Goal: Book appointment/travel/reservation

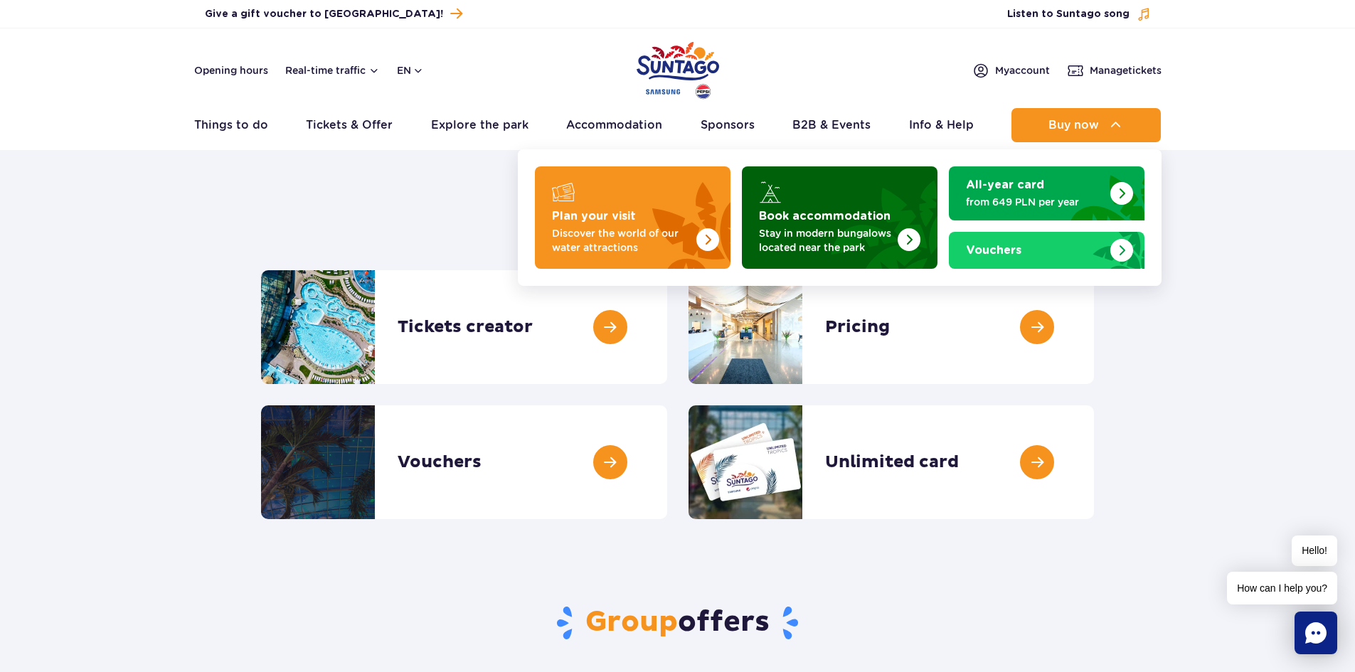
click at [902, 230] on img "Book accommodation" at bounding box center [908, 239] width 23 height 23
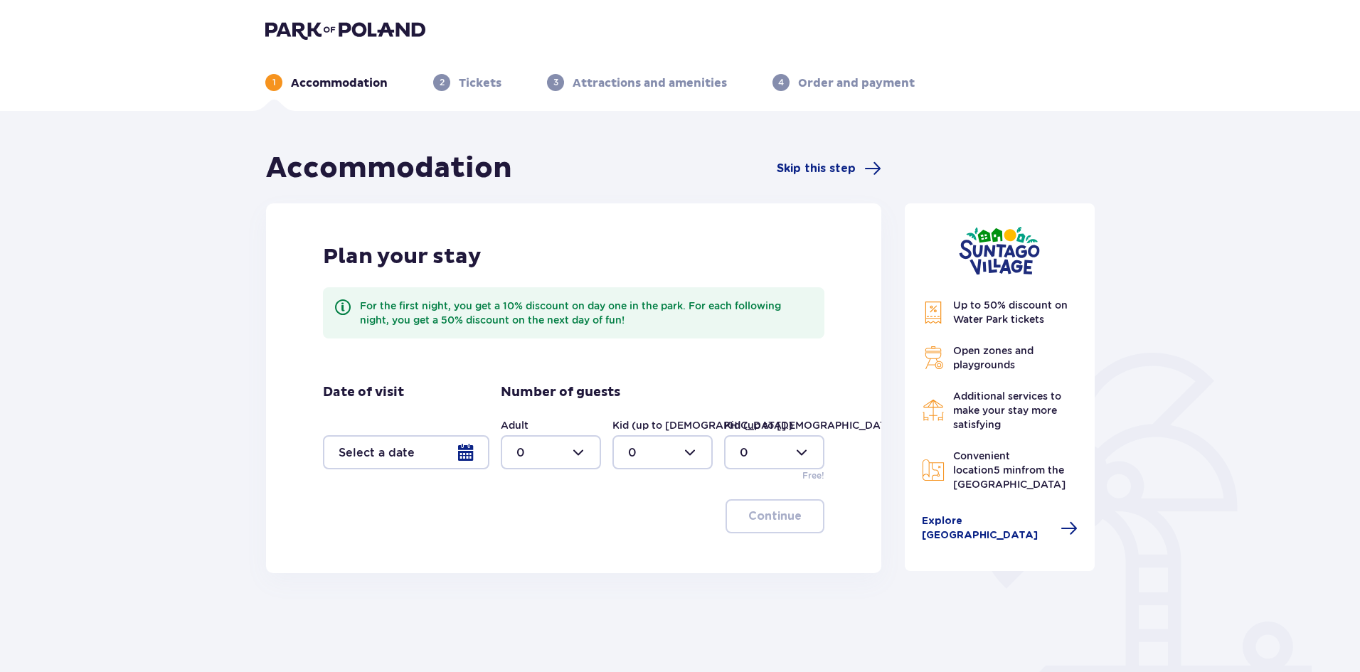
click at [384, 449] on div at bounding box center [406, 452] width 166 height 34
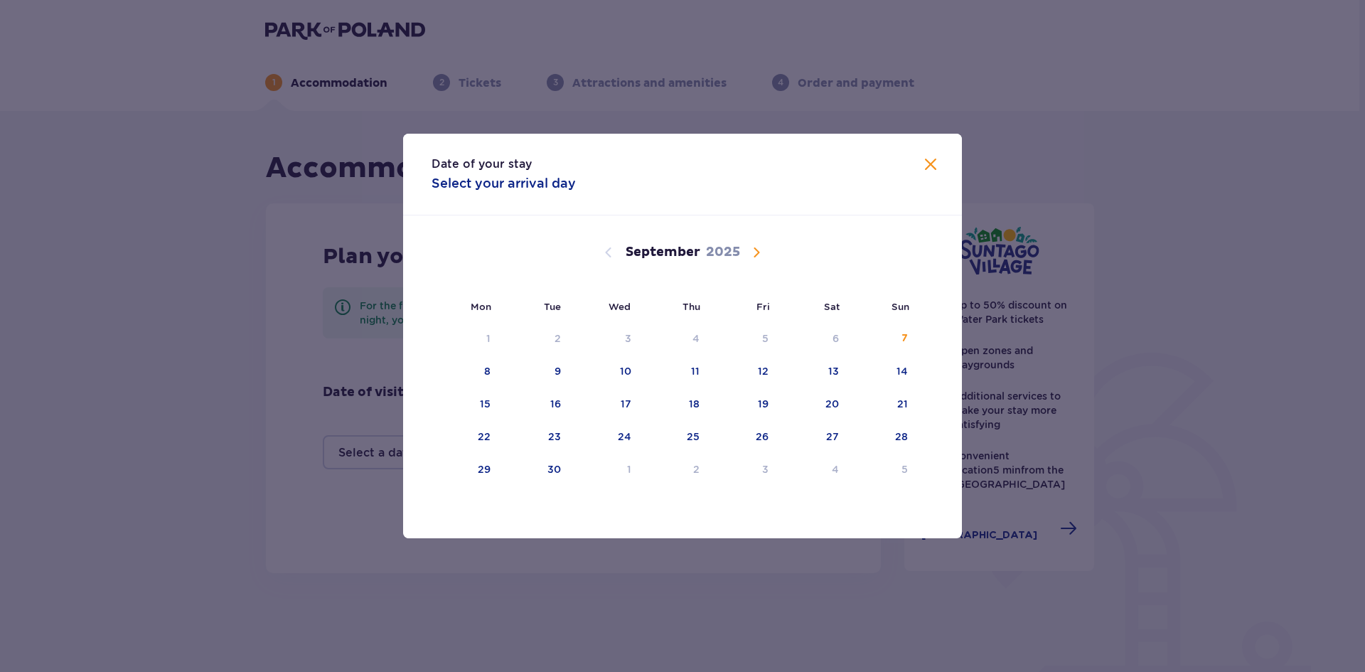
click at [749, 247] on span "Calendar" at bounding box center [756, 252] width 17 height 17
click at [469, 360] on div "6" at bounding box center [467, 371] width 70 height 31
click at [623, 365] on div "8" at bounding box center [606, 371] width 69 height 31
type input "06.10.25 - 08.10.25"
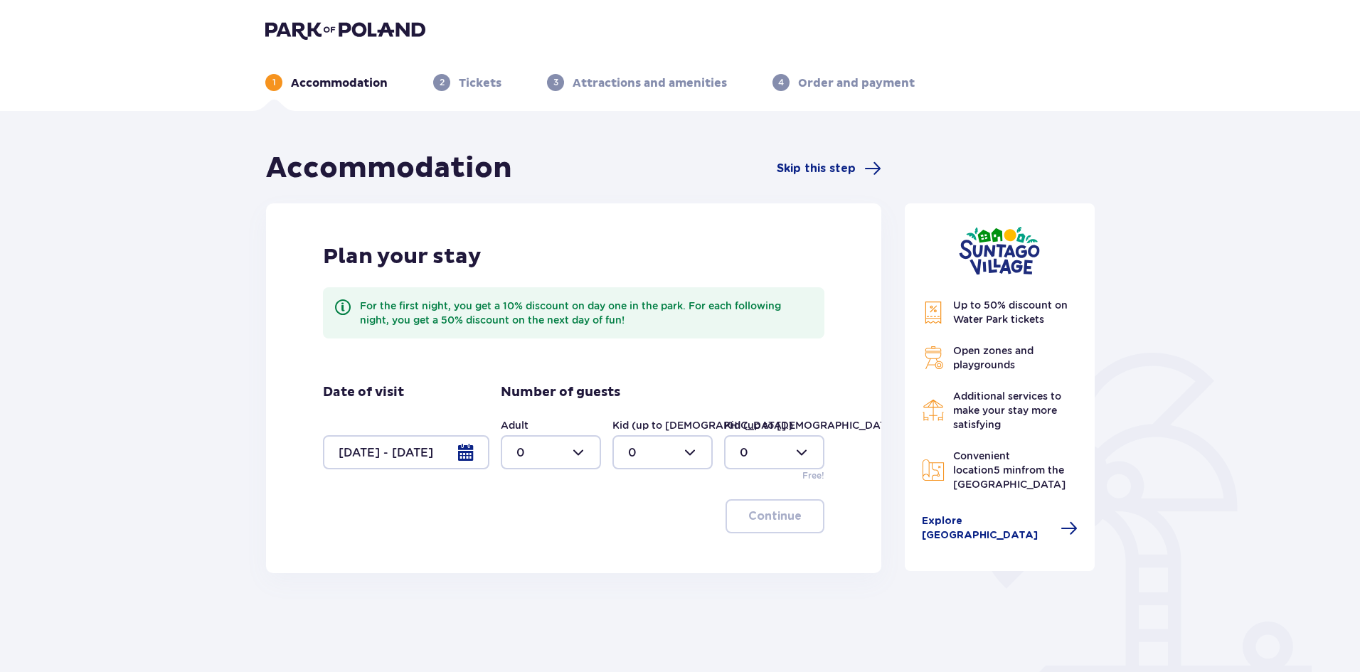
click at [540, 459] on div at bounding box center [551, 452] width 100 height 34
click at [528, 555] on div "2" at bounding box center [550, 556] width 69 height 16
type input "2"
click at [658, 459] on div at bounding box center [662, 452] width 100 height 34
click at [653, 543] on span "2" at bounding box center [662, 555] width 97 height 30
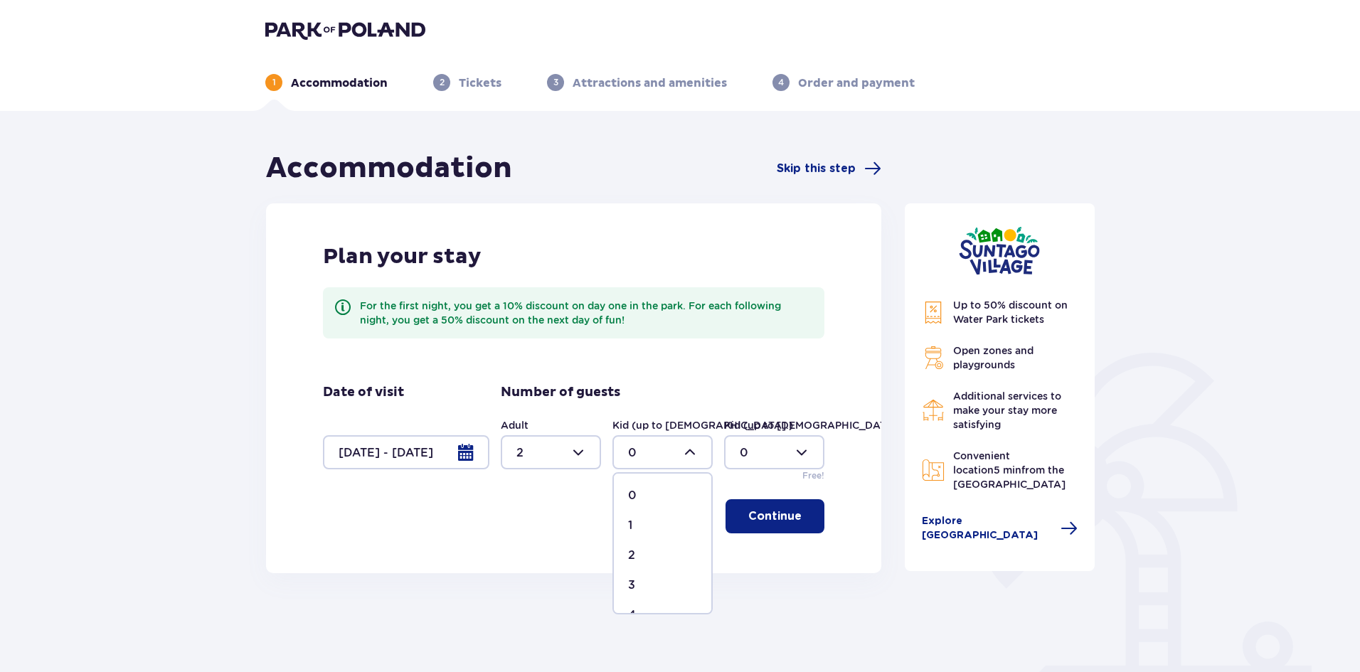
type input "2"
click at [776, 507] on button "Continue" at bounding box center [774, 516] width 99 height 34
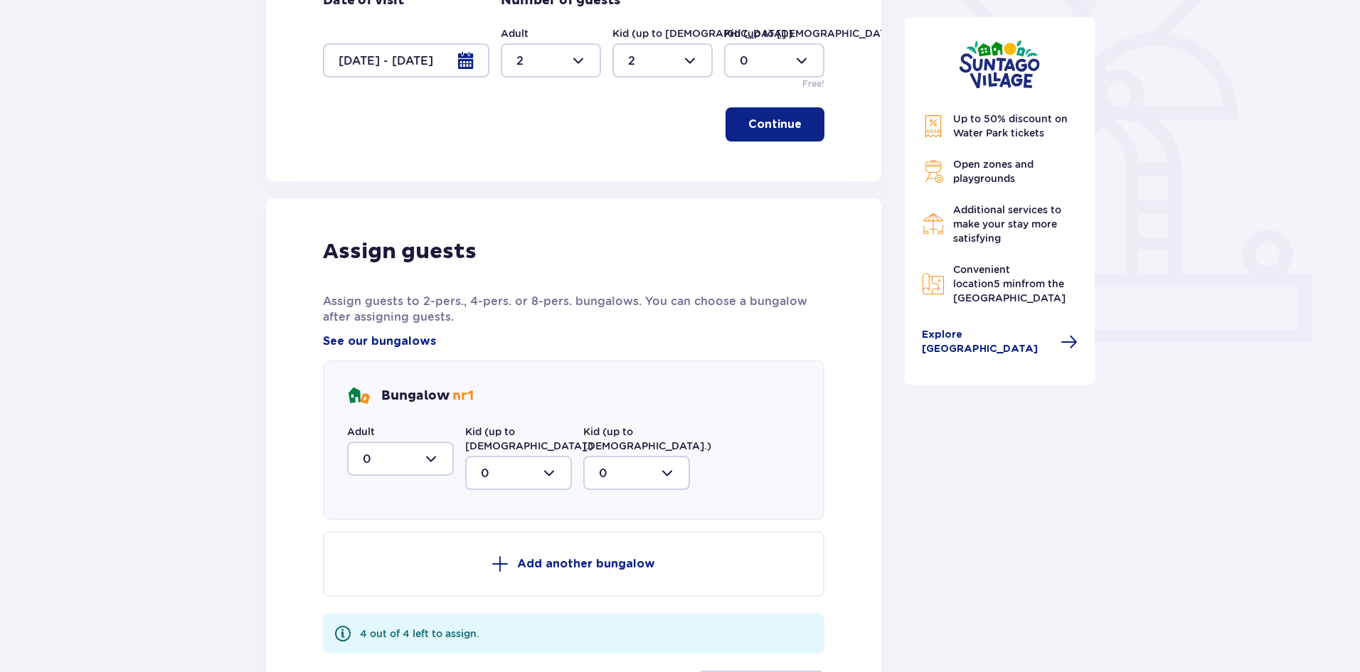
scroll to position [393, 0]
click at [432, 467] on div at bounding box center [400, 457] width 107 height 34
click at [390, 577] on span "0 1 2" at bounding box center [400, 530] width 107 height 107
click at [392, 553] on div "2" at bounding box center [400, 560] width 75 height 16
type input "2"
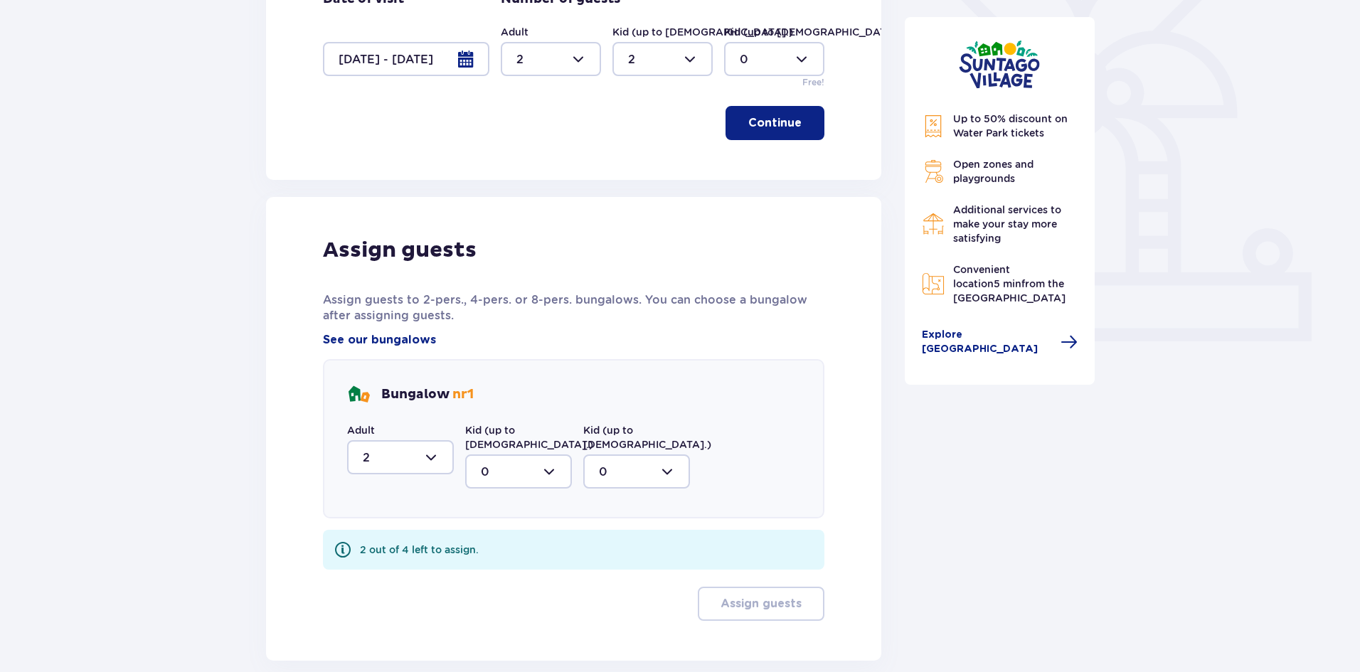
click at [554, 456] on div at bounding box center [518, 471] width 107 height 34
click at [537, 567] on div "2" at bounding box center [518, 575] width 75 height 16
type input "2"
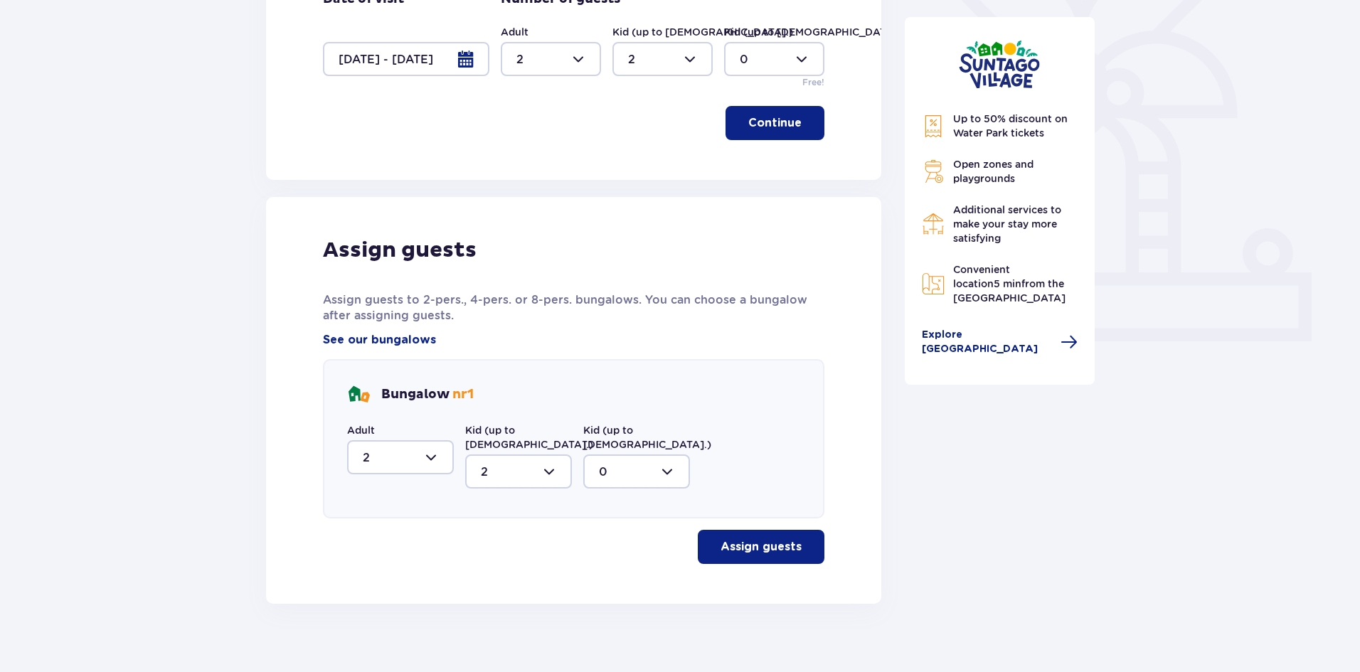
click at [776, 539] on p "Assign guests" at bounding box center [760, 547] width 81 height 16
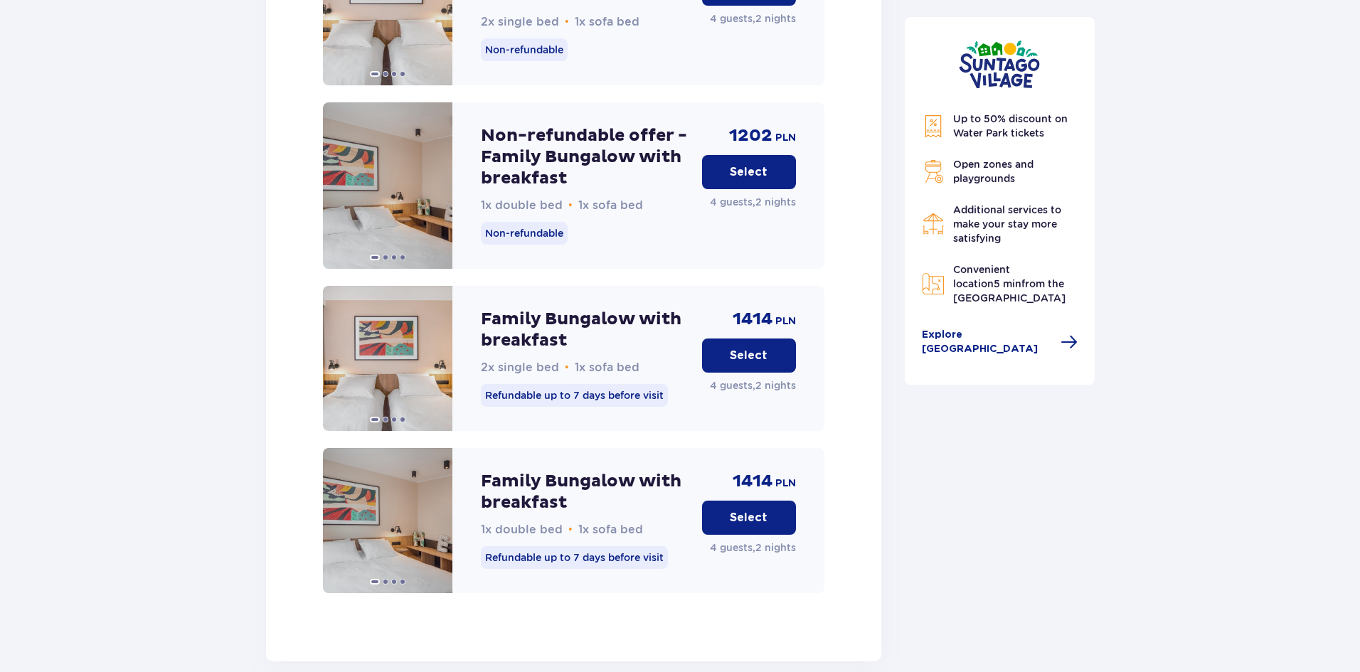
scroll to position [1907, 0]
click at [747, 515] on button "Select" at bounding box center [749, 516] width 94 height 34
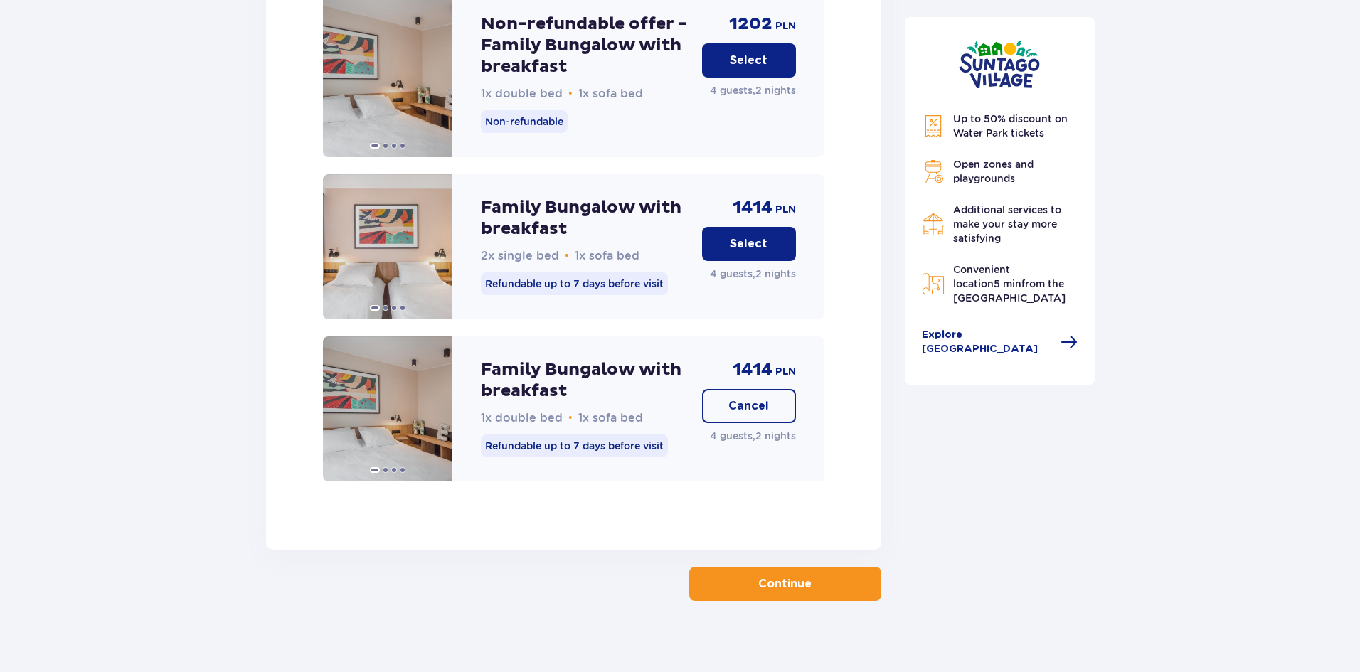
click at [758, 576] on p "Continue" at bounding box center [784, 584] width 53 height 16
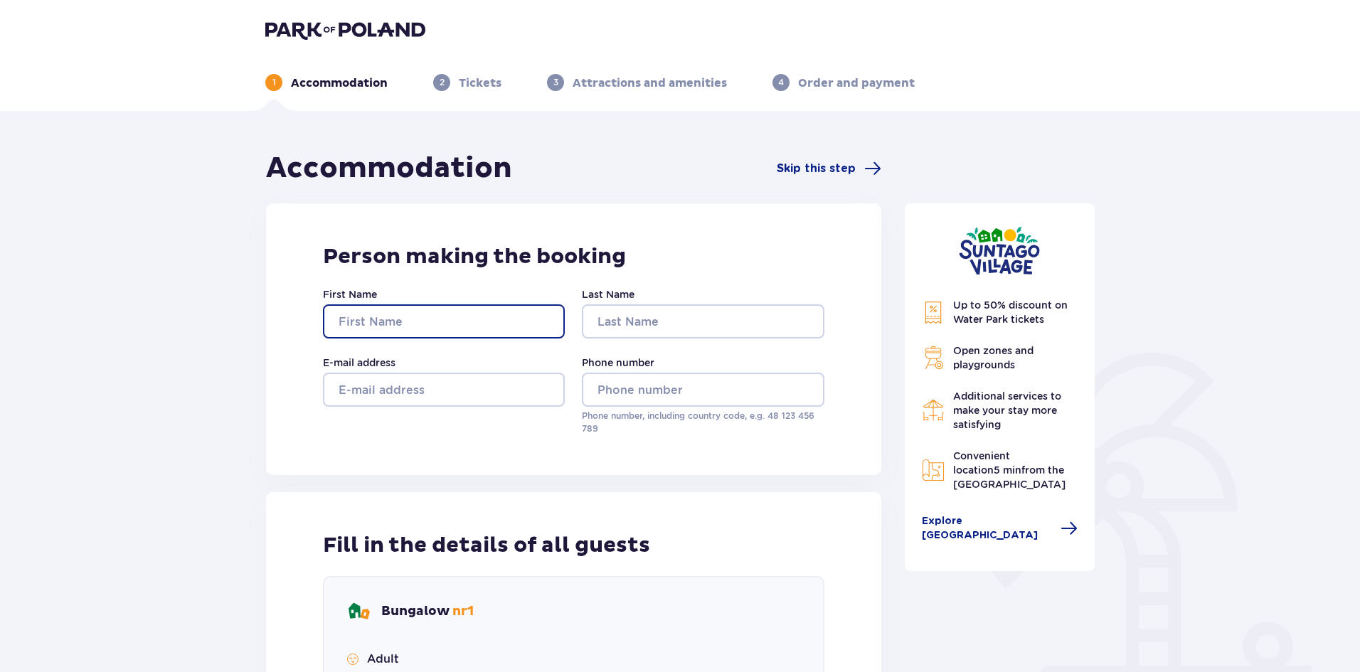
click at [373, 322] on input "First Name" at bounding box center [444, 321] width 242 height 34
type input "Almog"
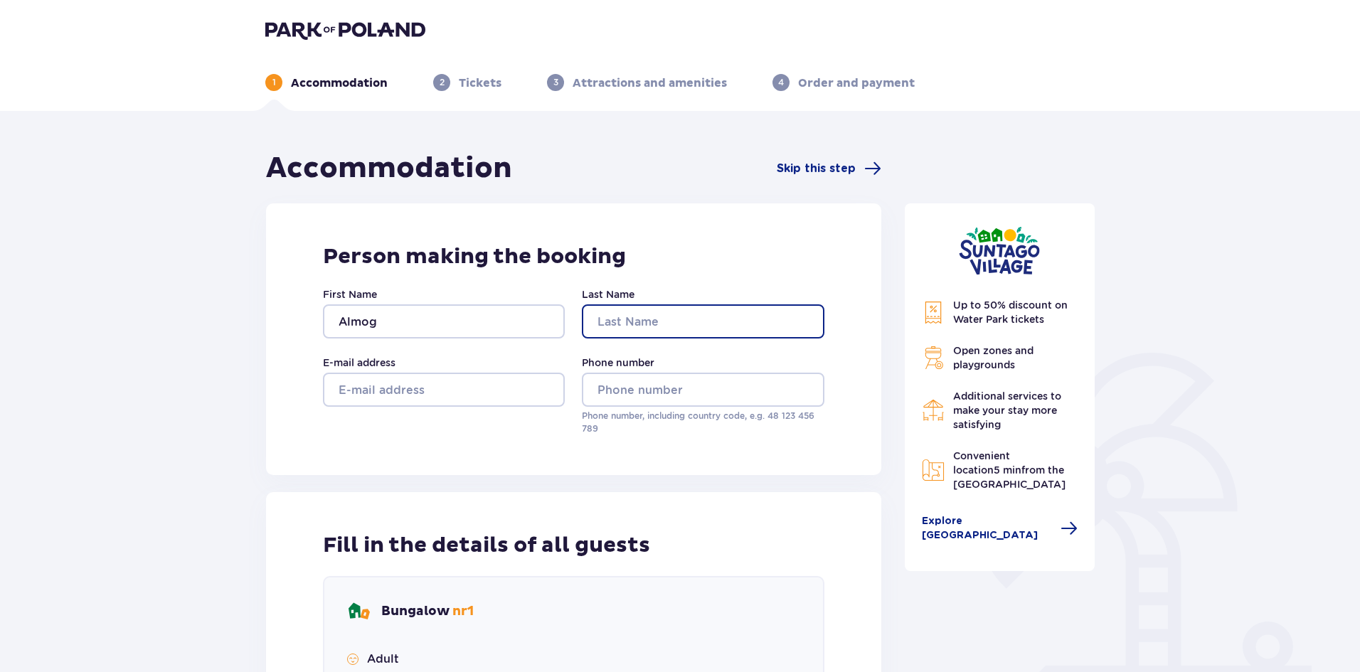
type input "Bar Lev Shiloach"
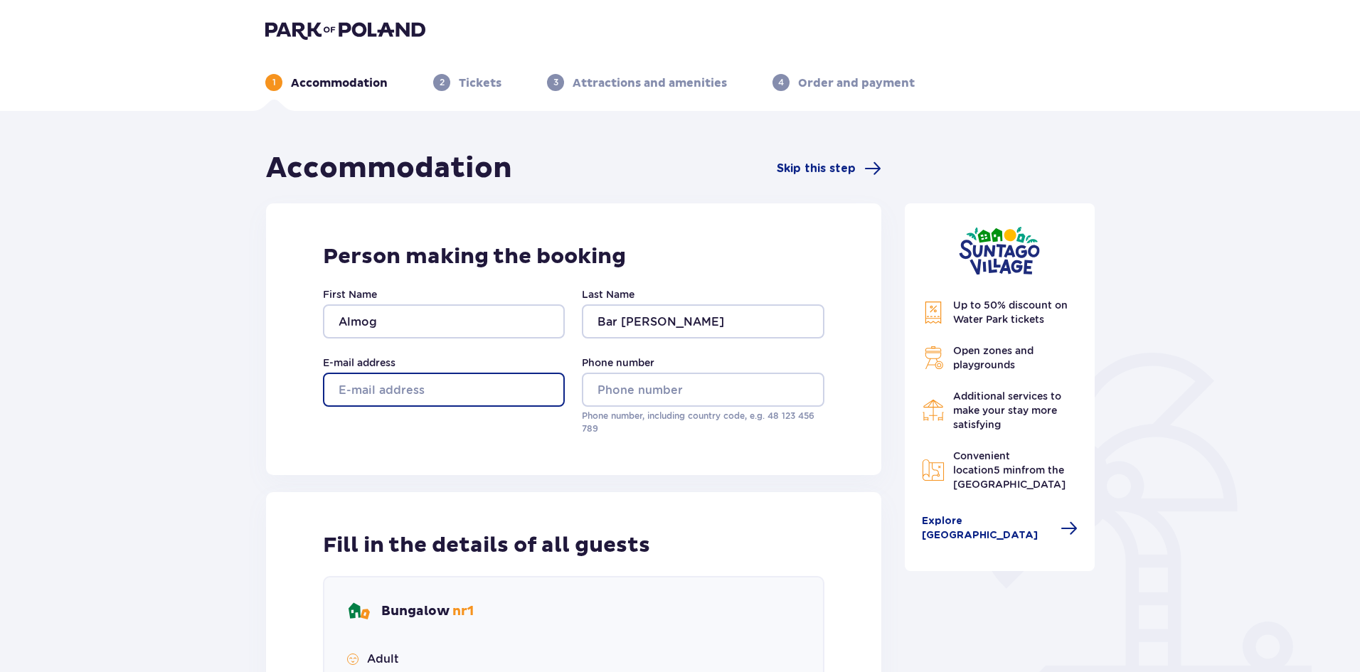
type input "almog777@gmail.com"
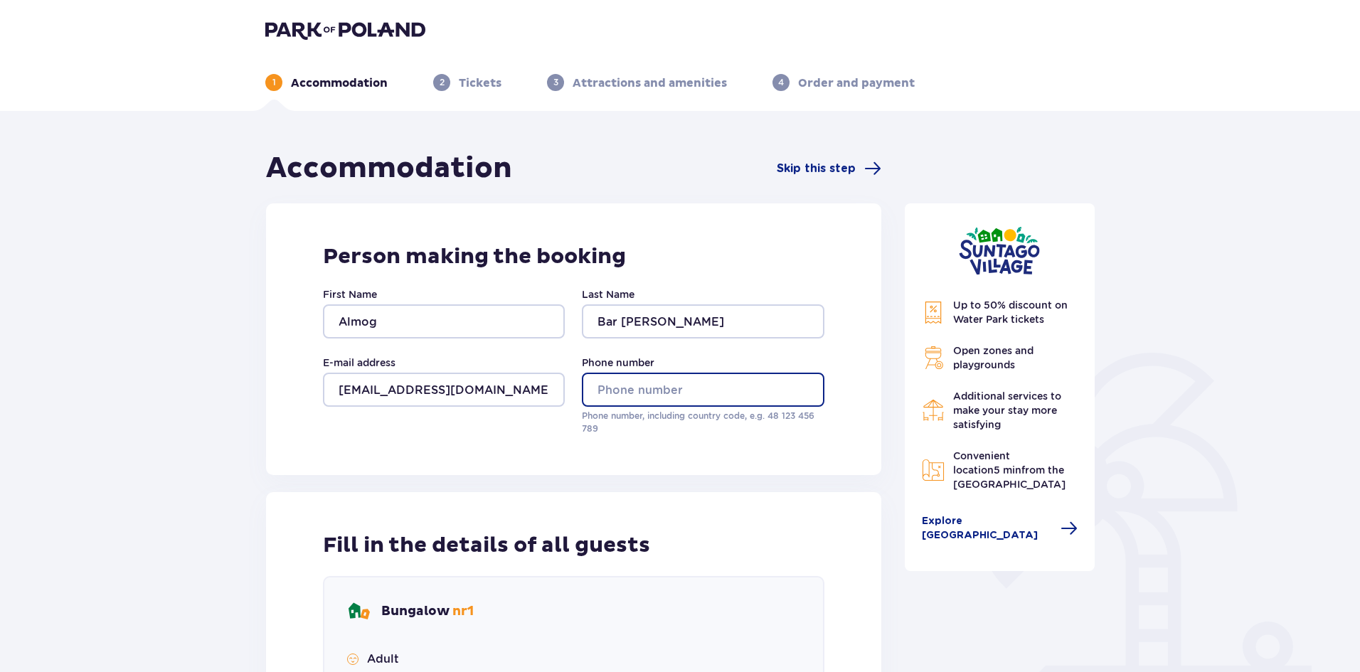
type input "0526868548"
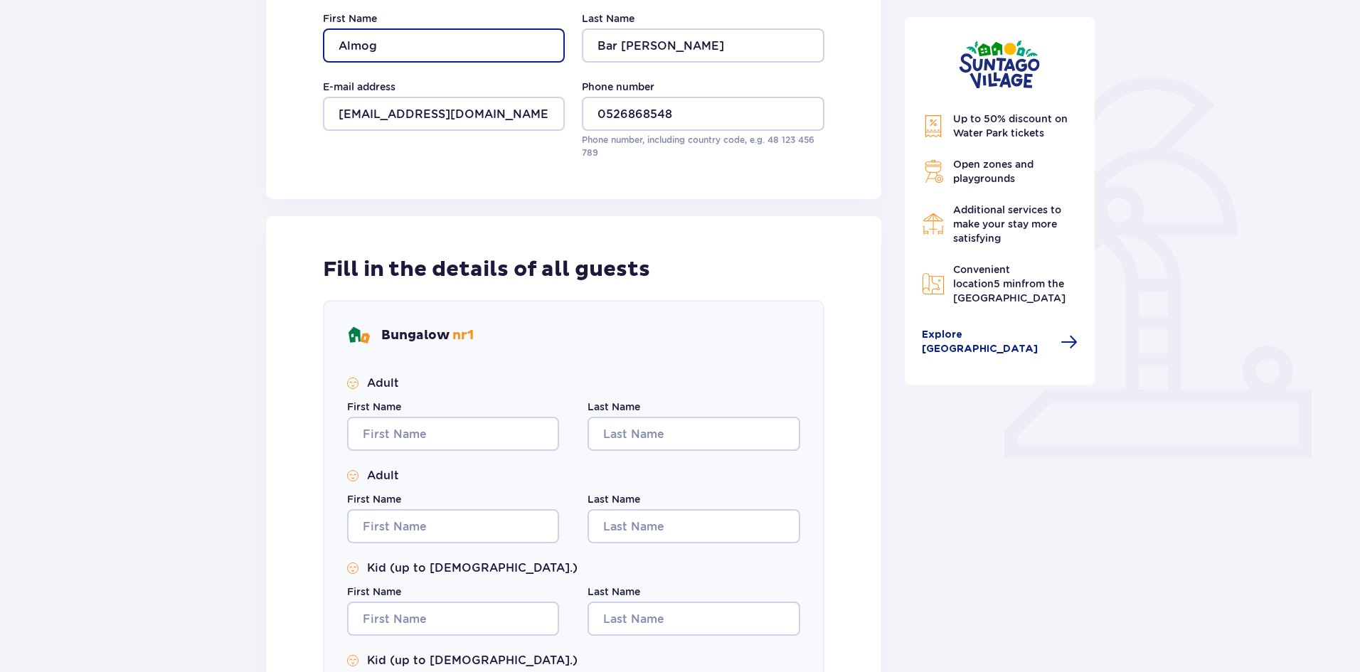
scroll to position [284, 0]
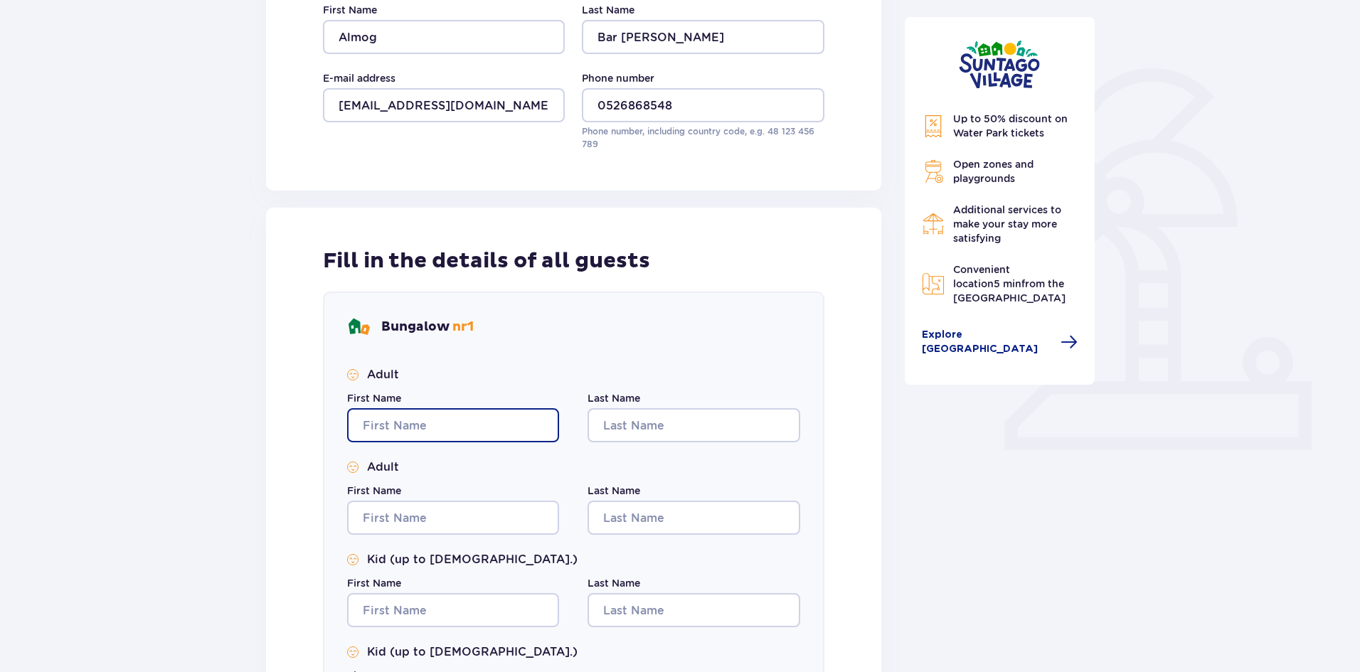
click at [418, 420] on input "First Name" at bounding box center [453, 425] width 212 height 34
type input "Almog"
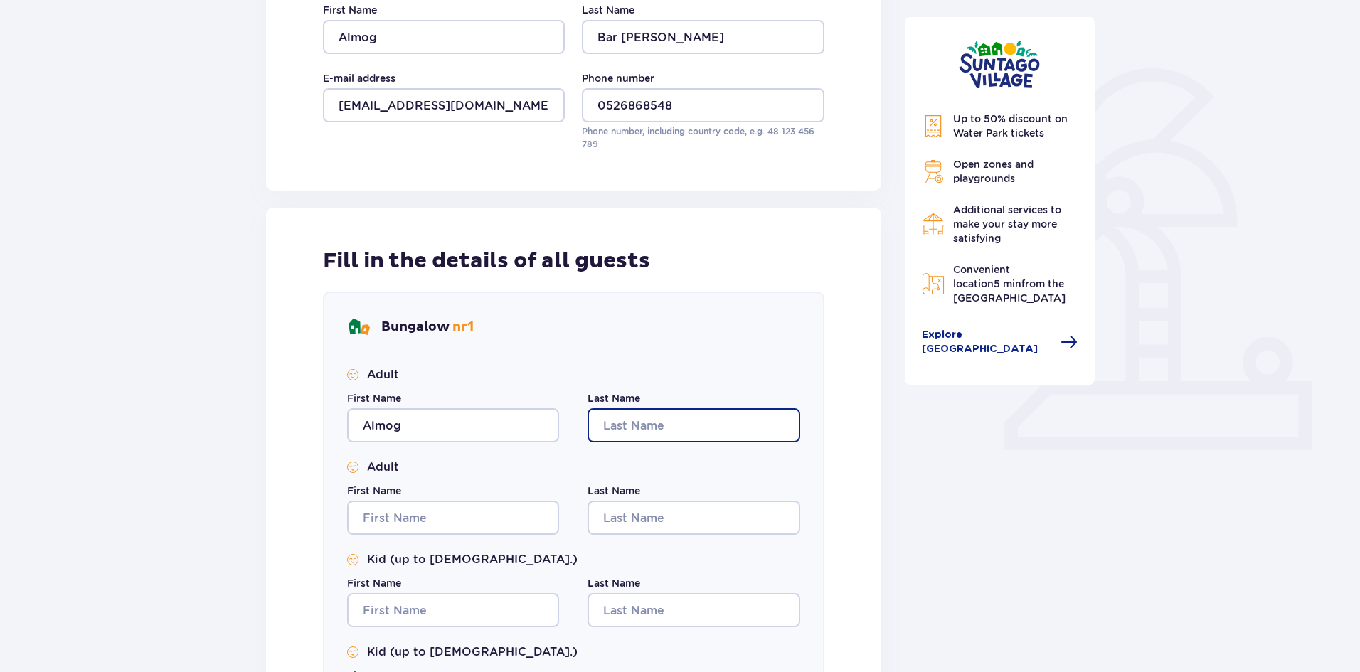
type input "Bar Lev Shiloach"
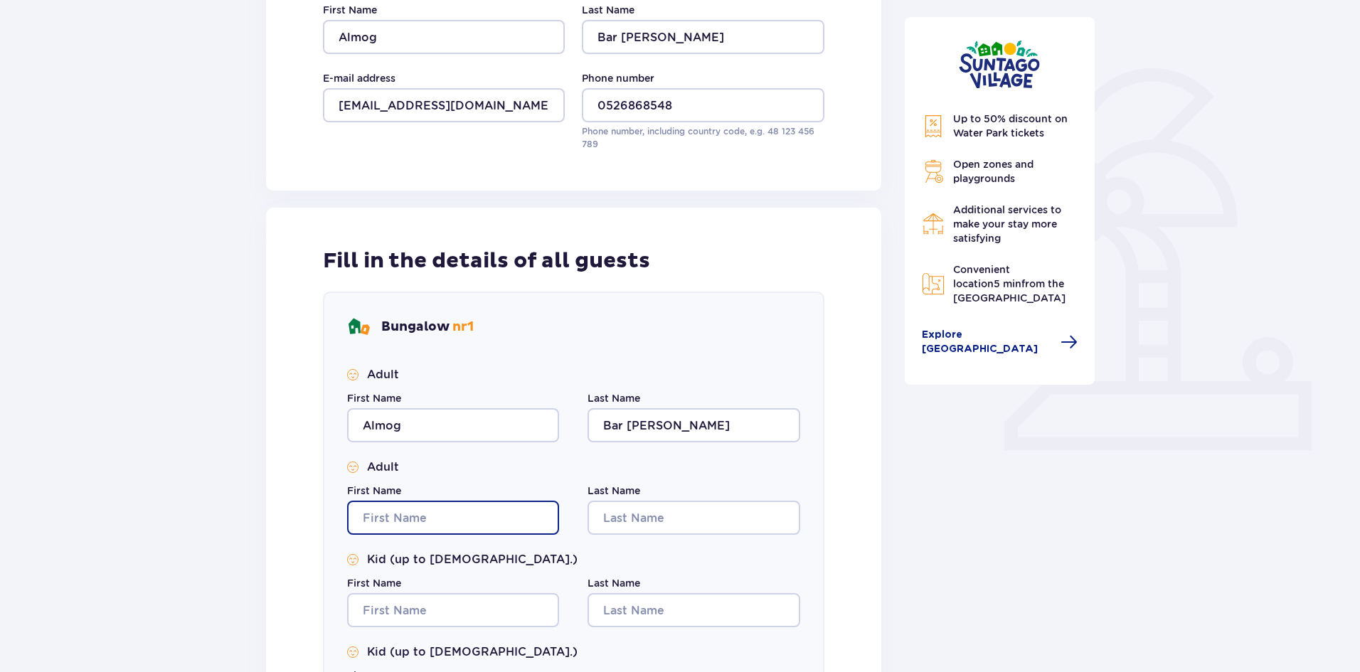
type input "Almog"
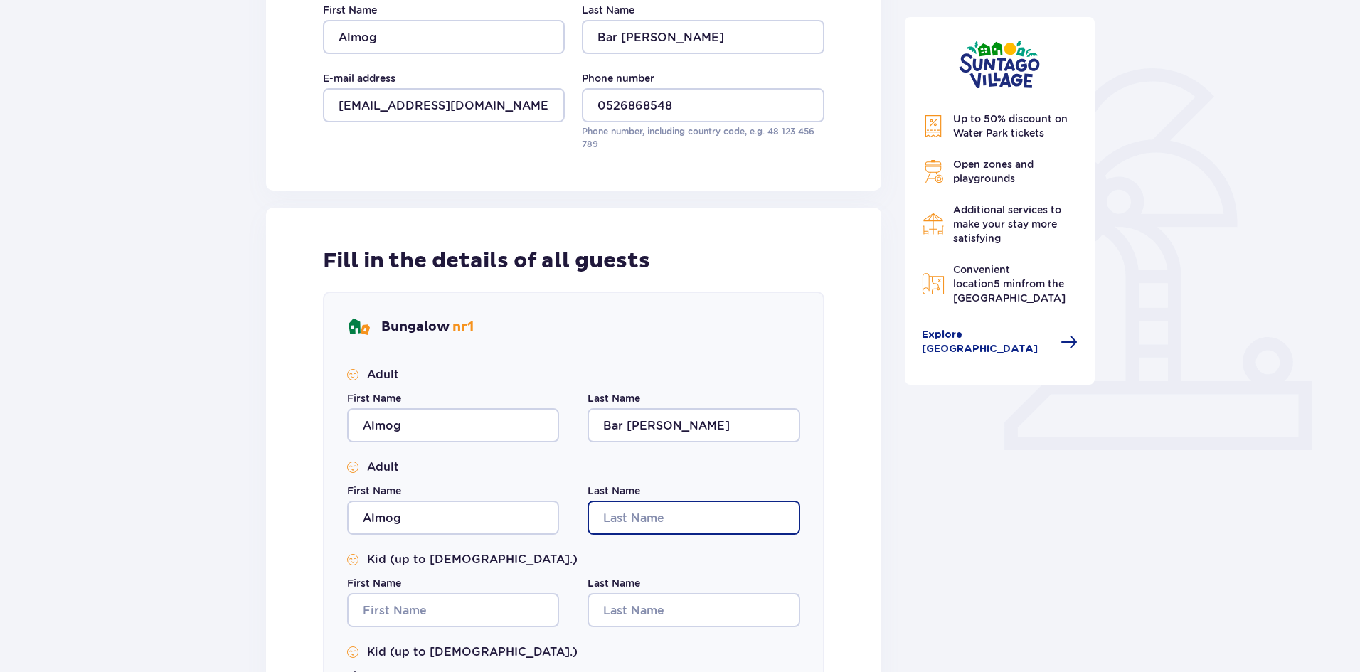
type input "Bar Lev Shiloach"
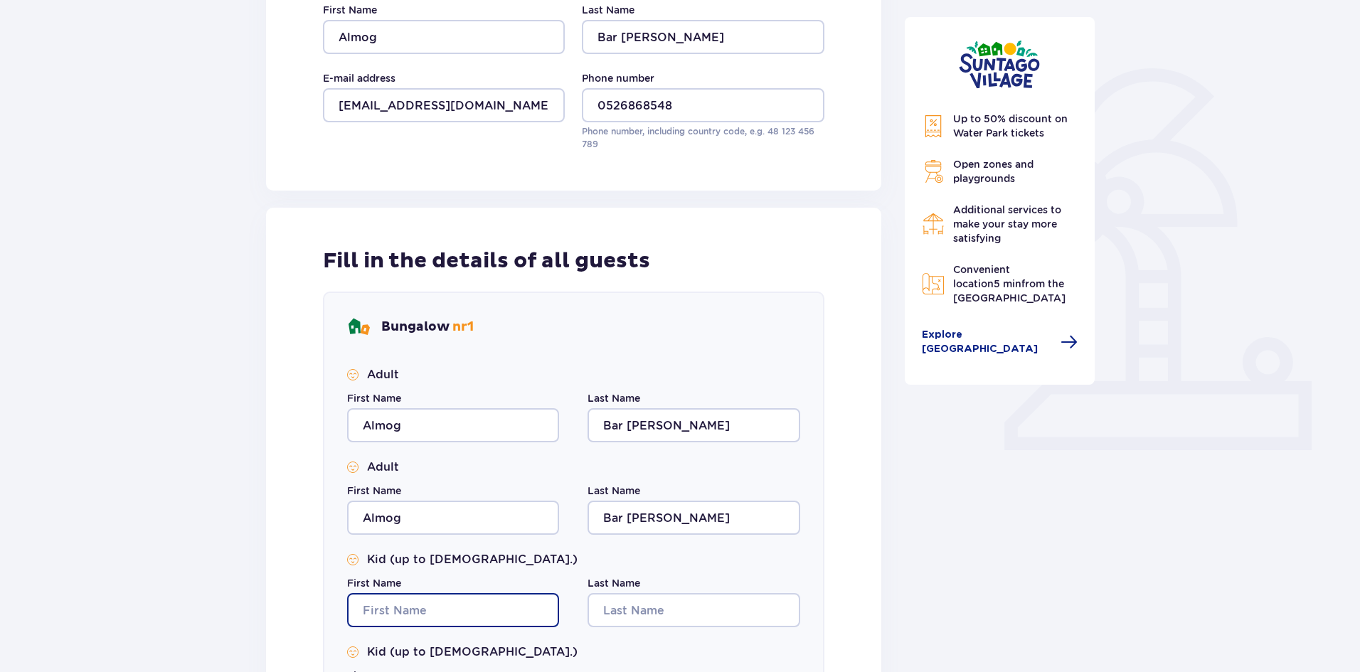
type input "Almog"
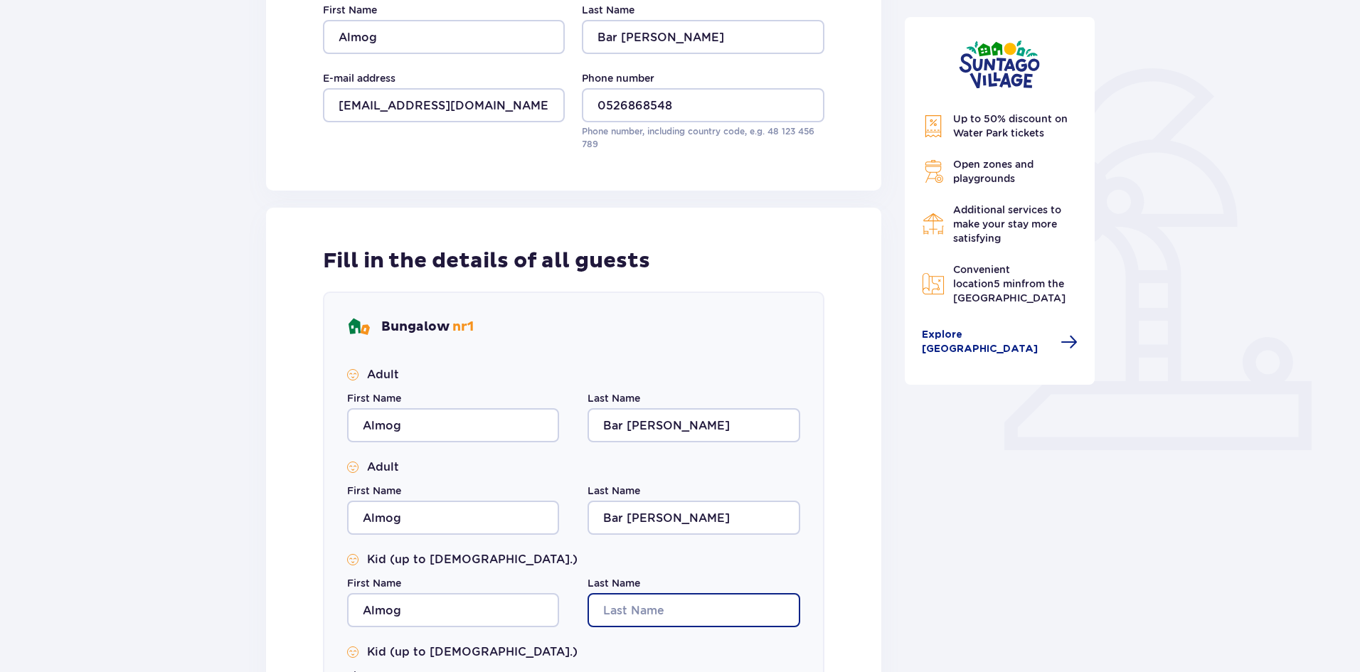
type input "Bar Lev Shiloach"
type input "Almog"
type input "Bar Lev Shiloach"
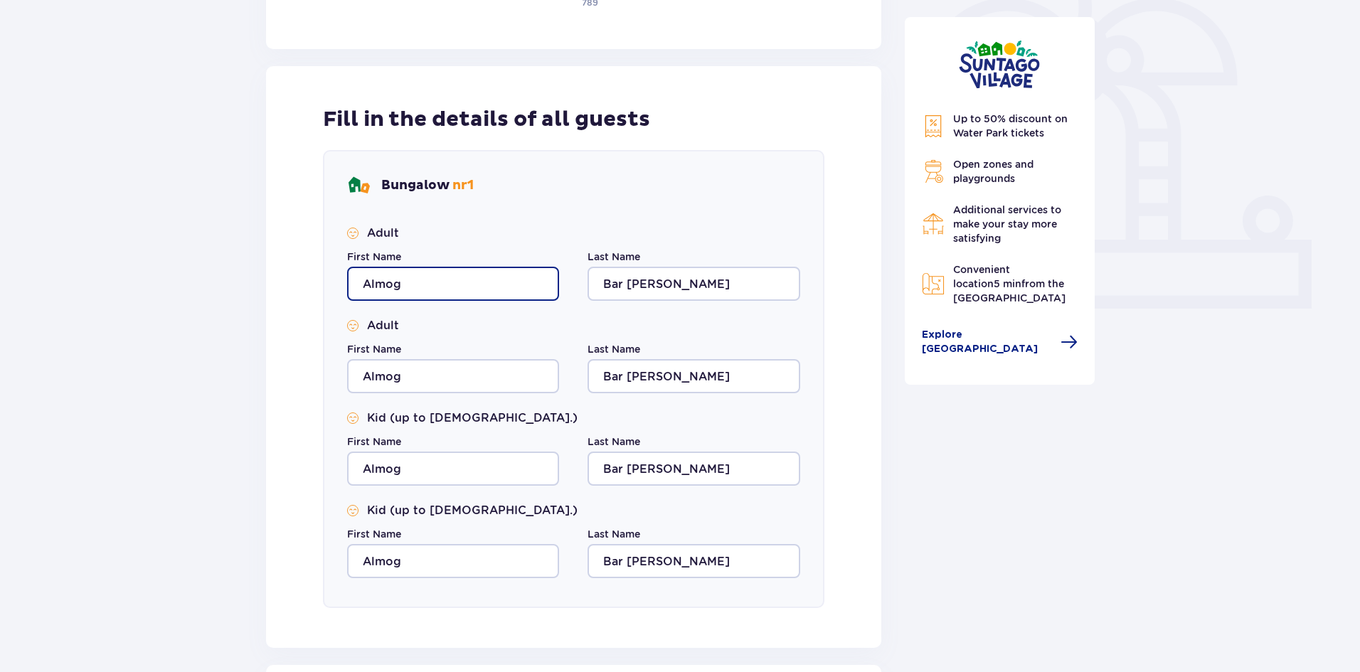
scroll to position [427, 0]
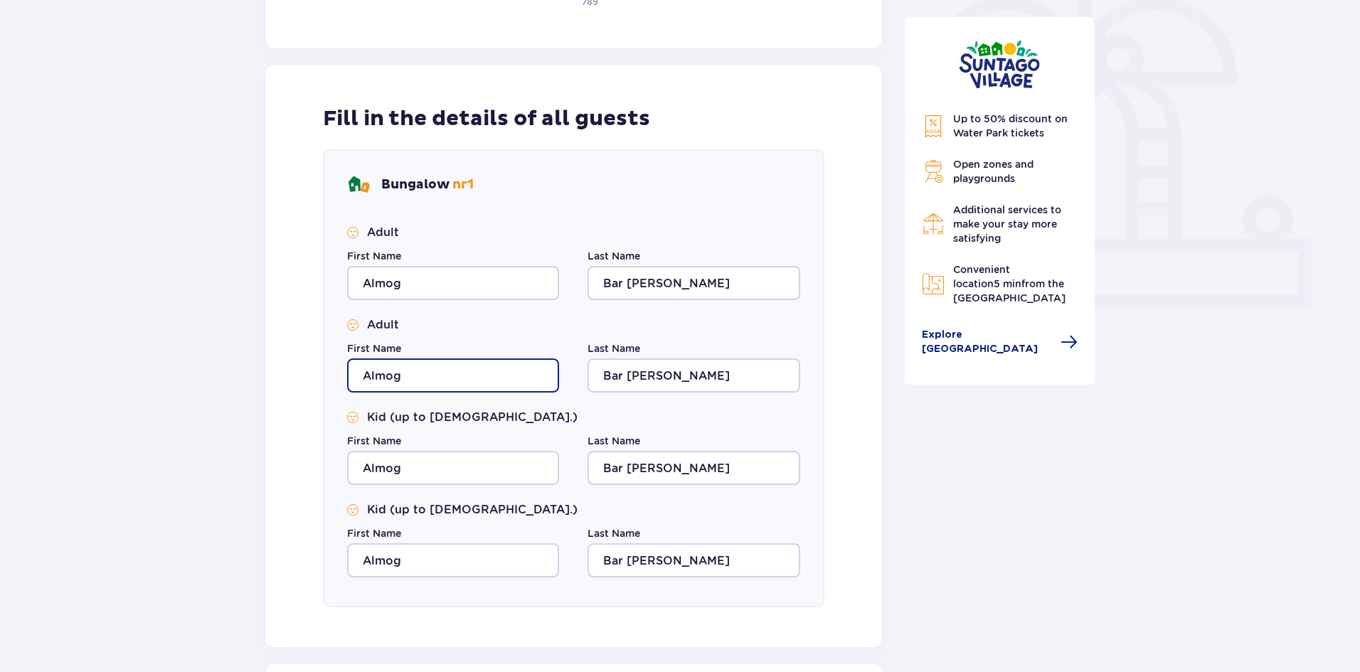
click at [382, 375] on input "Almog" at bounding box center [453, 375] width 212 height 34
type input "O"
type input "Omer"
click at [415, 440] on div "First Name Almog" at bounding box center [453, 459] width 212 height 51
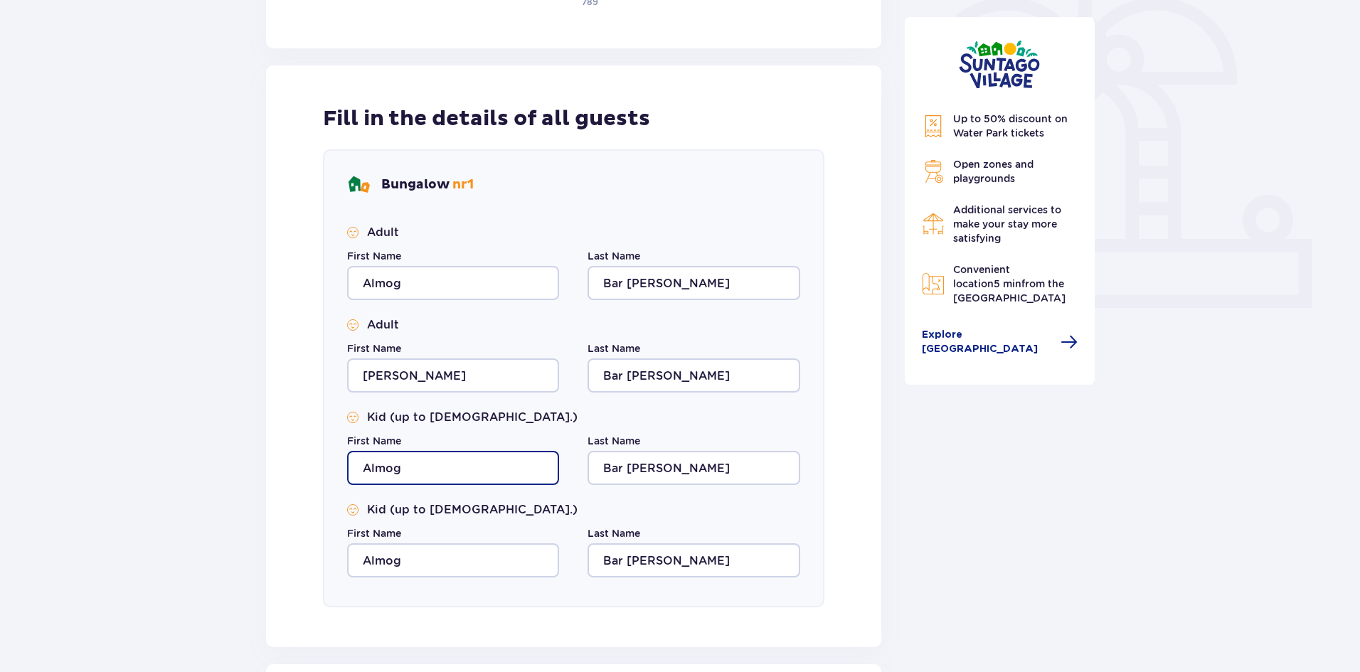
click at [427, 458] on input "Almog" at bounding box center [453, 468] width 212 height 34
type input "Anael"
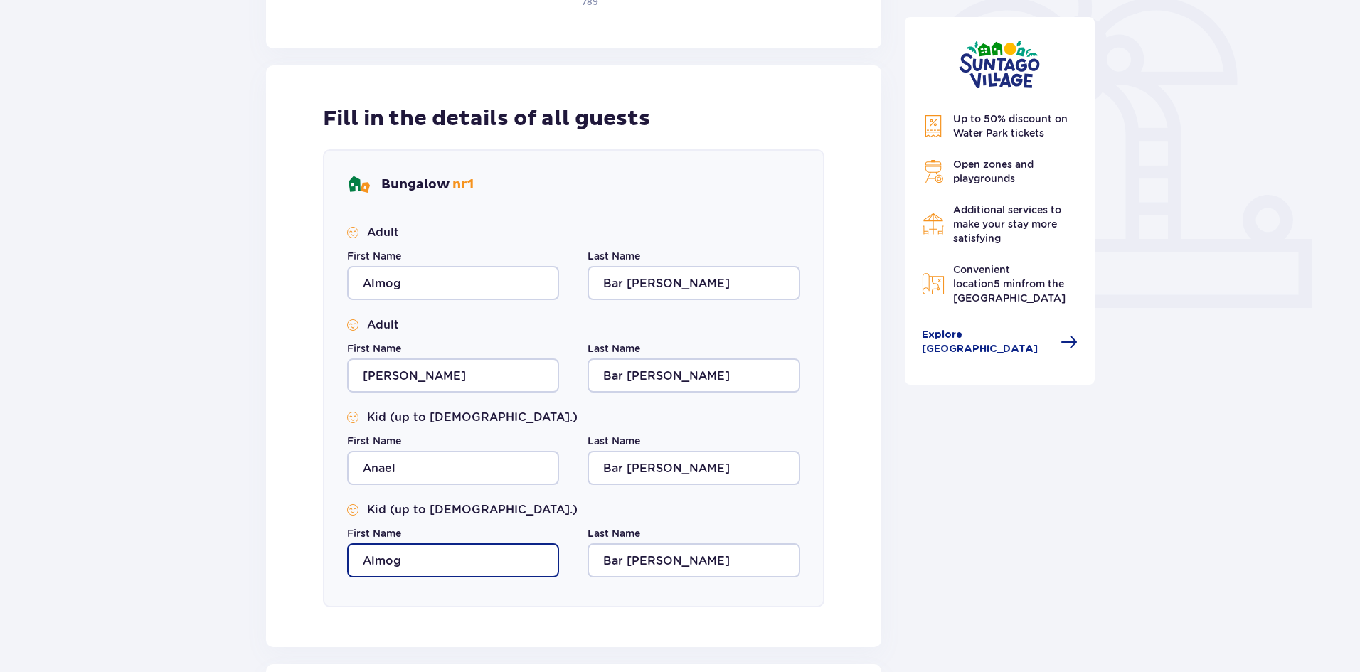
click at [427, 553] on input "Almog" at bounding box center [453, 560] width 212 height 34
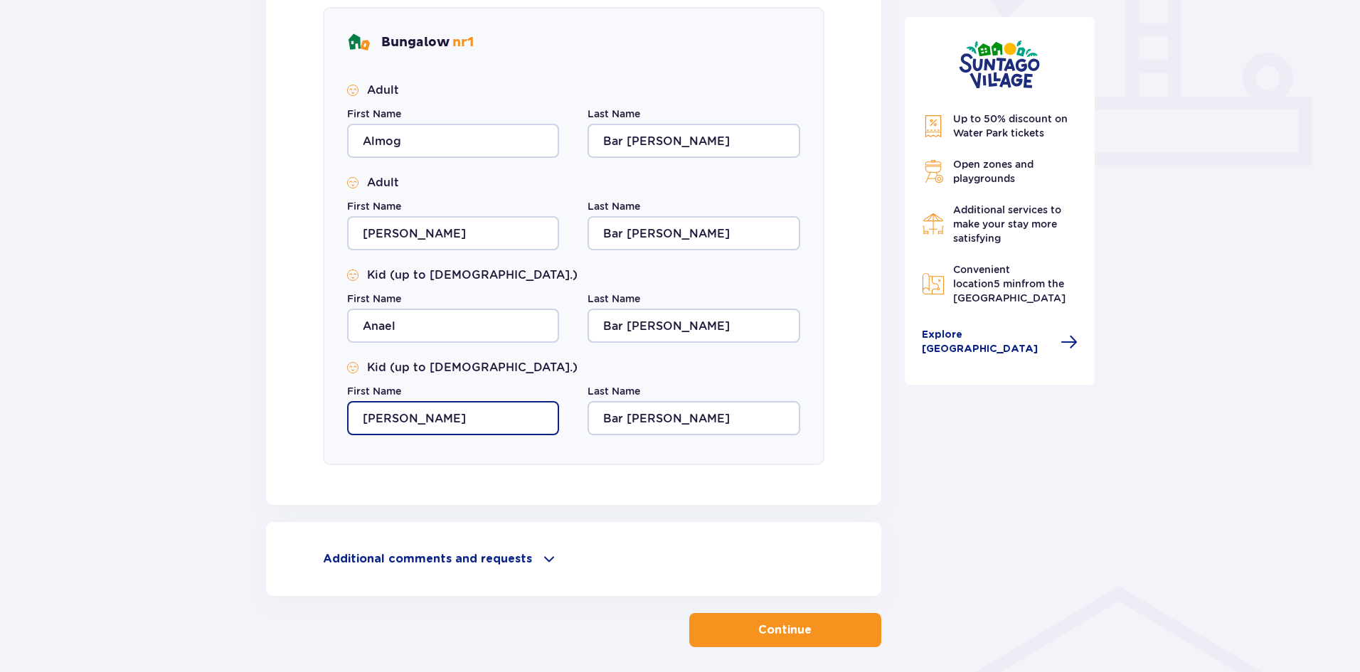
scroll to position [629, 0]
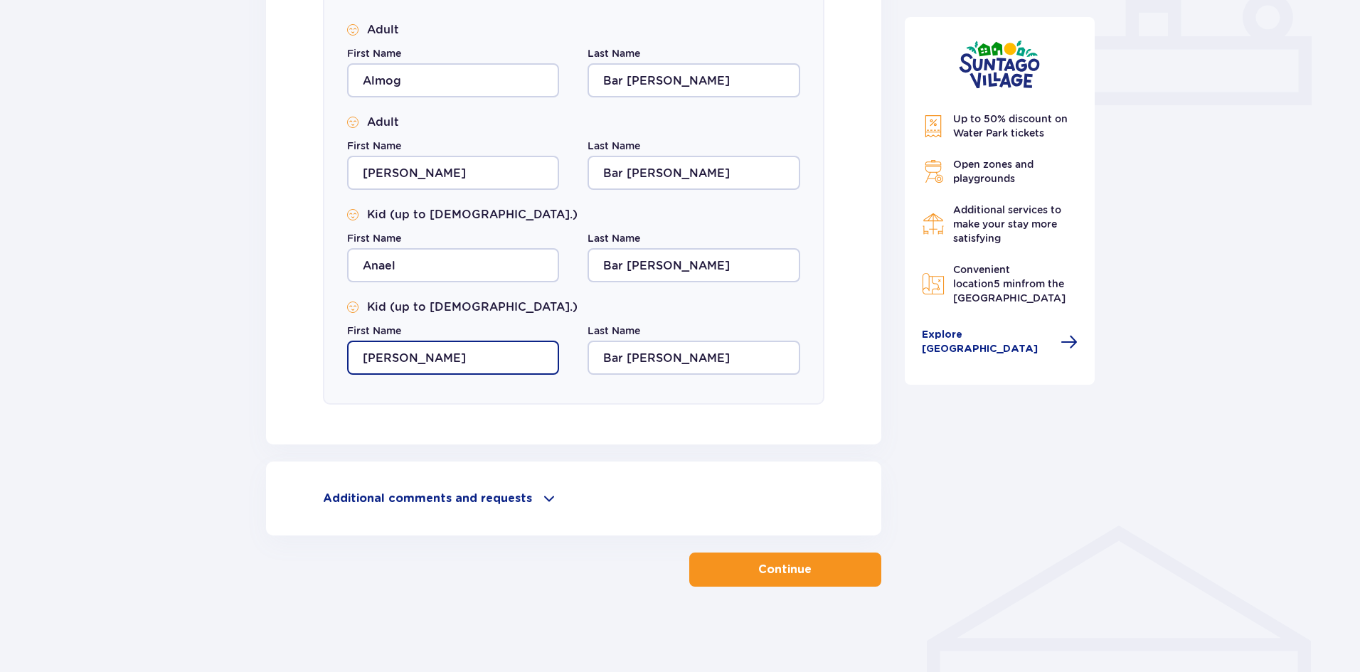
type input "Ethan"
click at [781, 563] on p "Continue" at bounding box center [784, 570] width 53 height 16
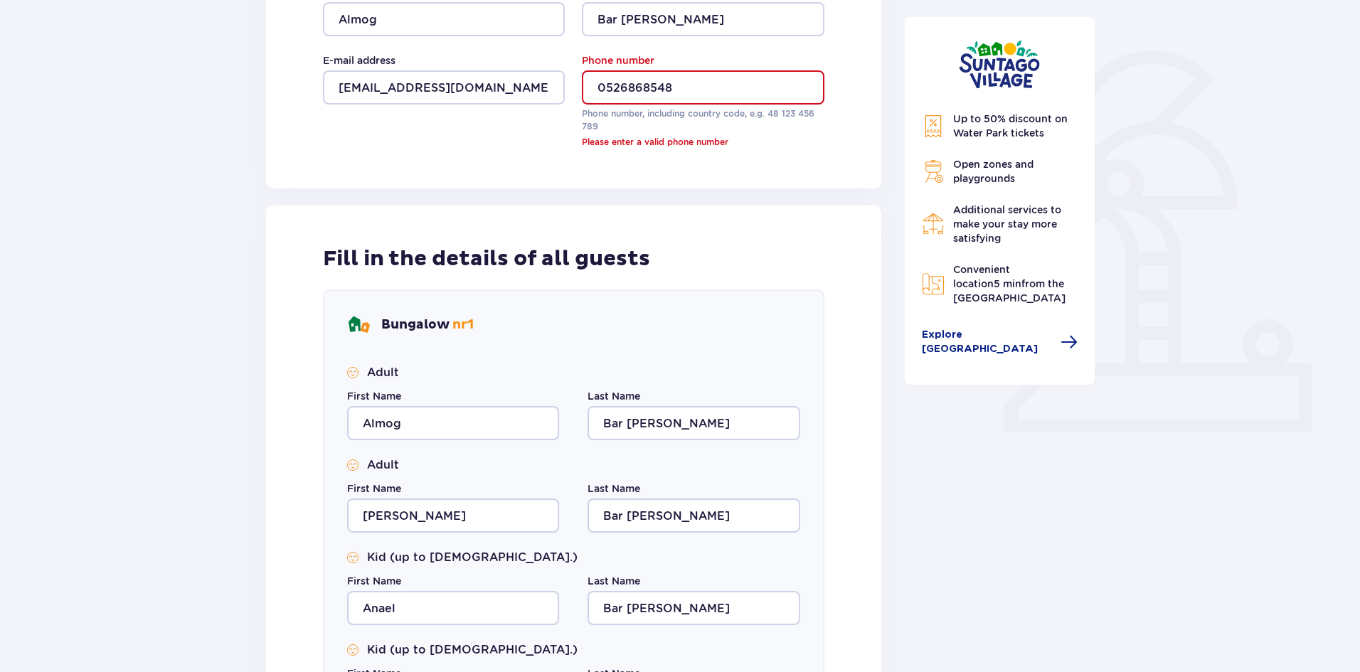
scroll to position [301, 0]
click at [594, 90] on input "0526868548" at bounding box center [703, 88] width 242 height 34
drag, startPoint x: 599, startPoint y: 89, endPoint x: 587, endPoint y: 89, distance: 12.8
click at [587, 89] on input "0526868548" at bounding box center [703, 88] width 242 height 34
click at [598, 90] on input "0526868548" at bounding box center [703, 88] width 242 height 34
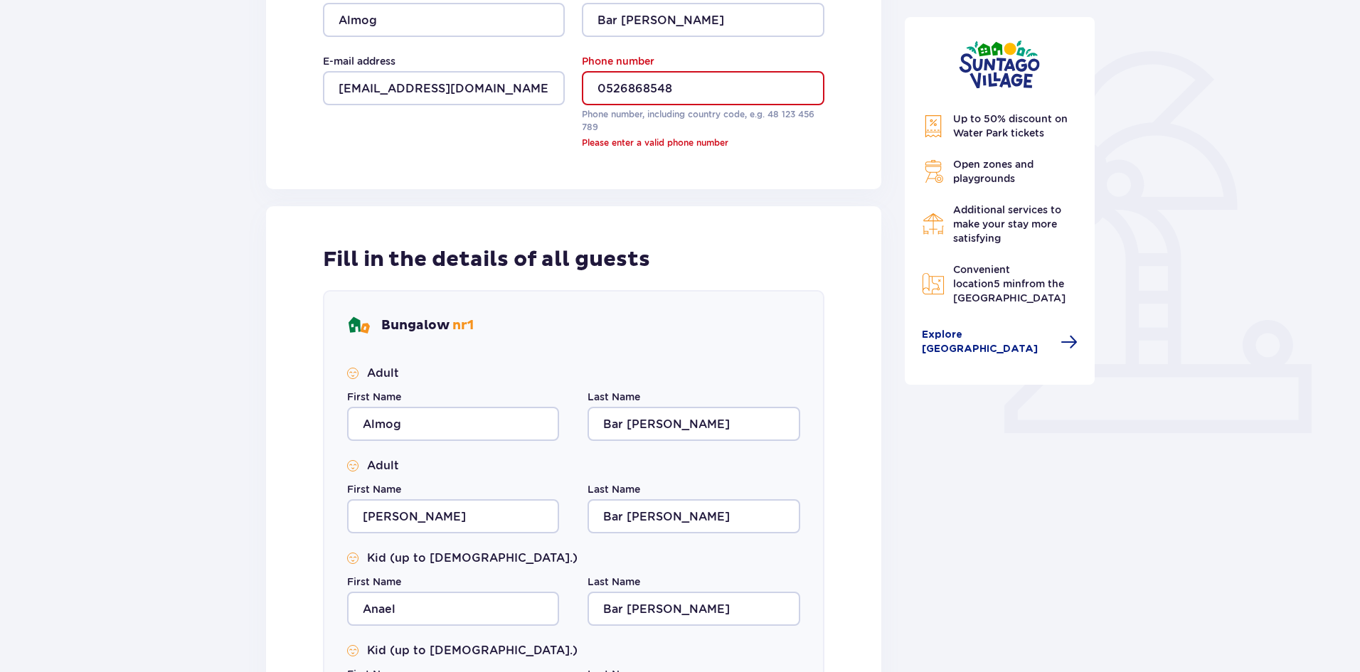
click at [598, 90] on input "0526868548" at bounding box center [703, 88] width 242 height 34
drag, startPoint x: 602, startPoint y: 89, endPoint x: 594, endPoint y: 90, distance: 7.9
click at [594, 90] on input "0526868548" at bounding box center [703, 88] width 242 height 34
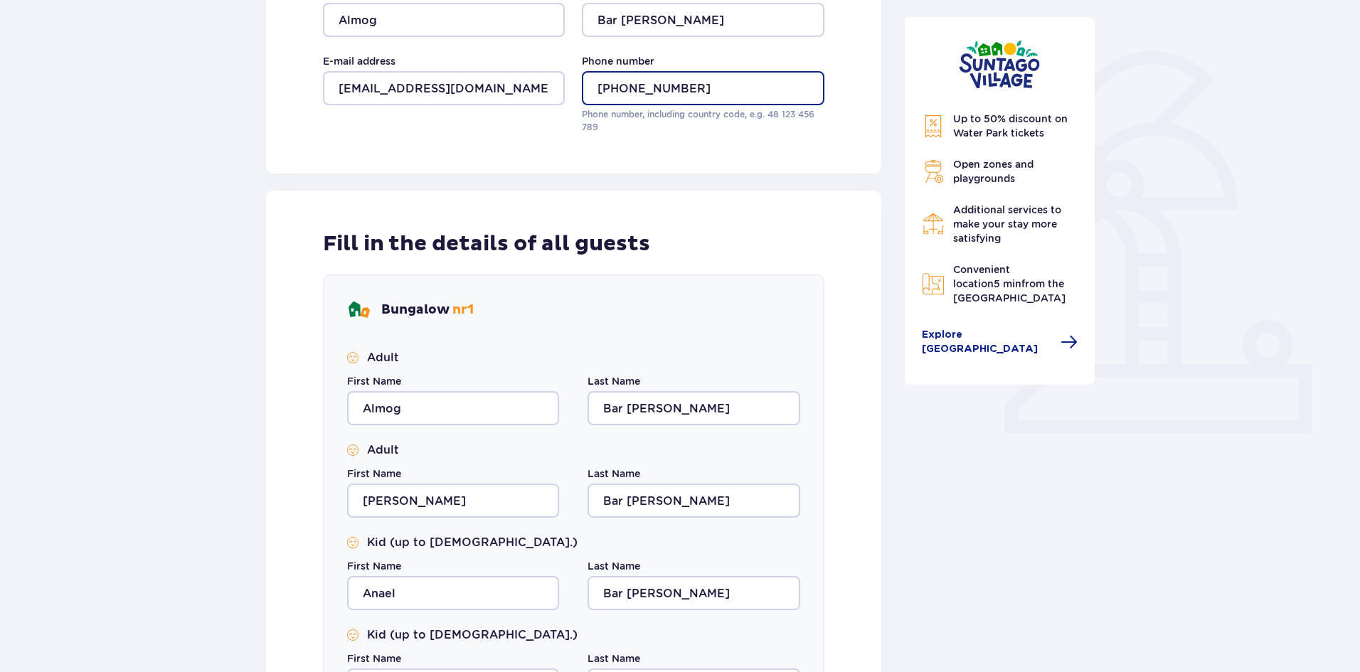
scroll to position [629, 0]
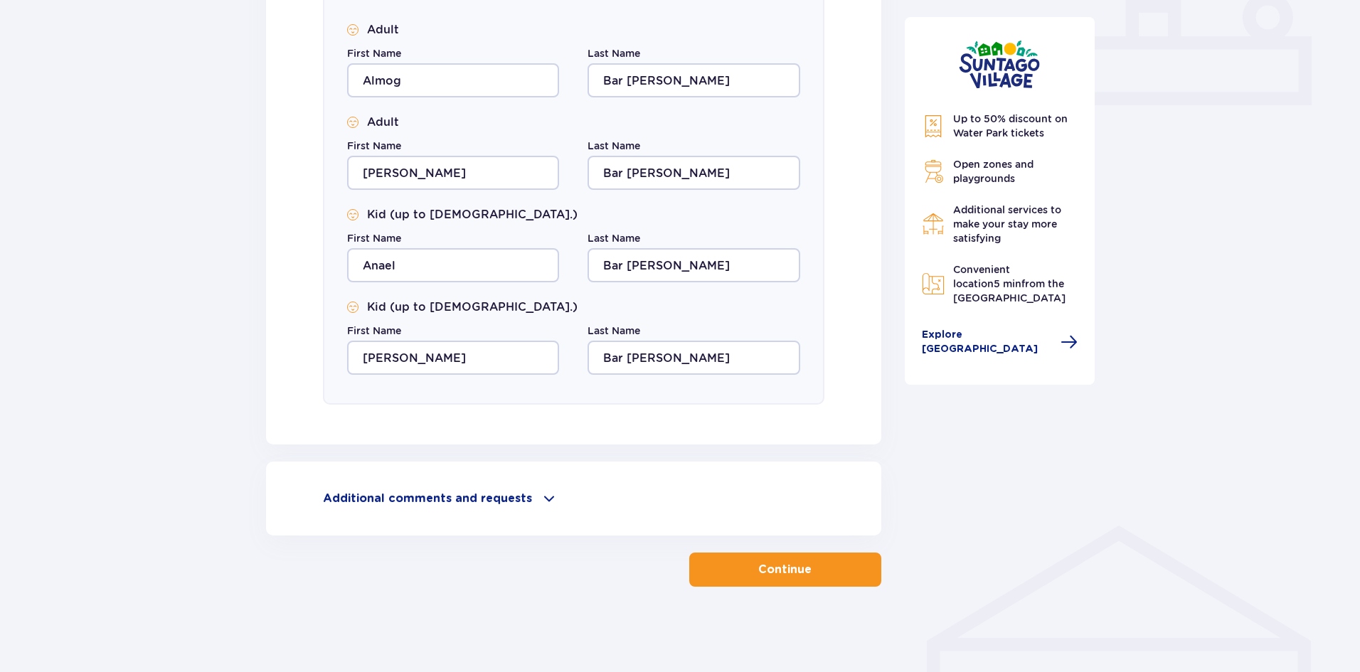
type input "+972526868548"
click at [809, 562] on span "button" at bounding box center [814, 569] width 17 height 17
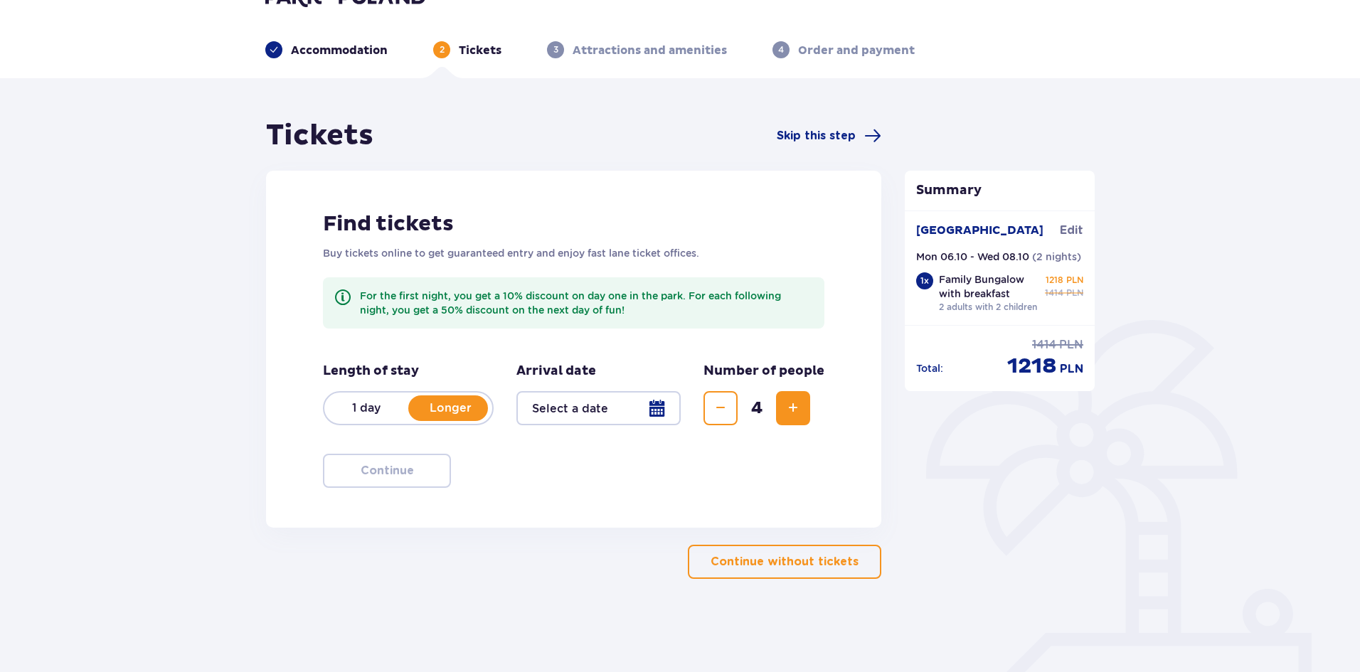
scroll to position [51, 0]
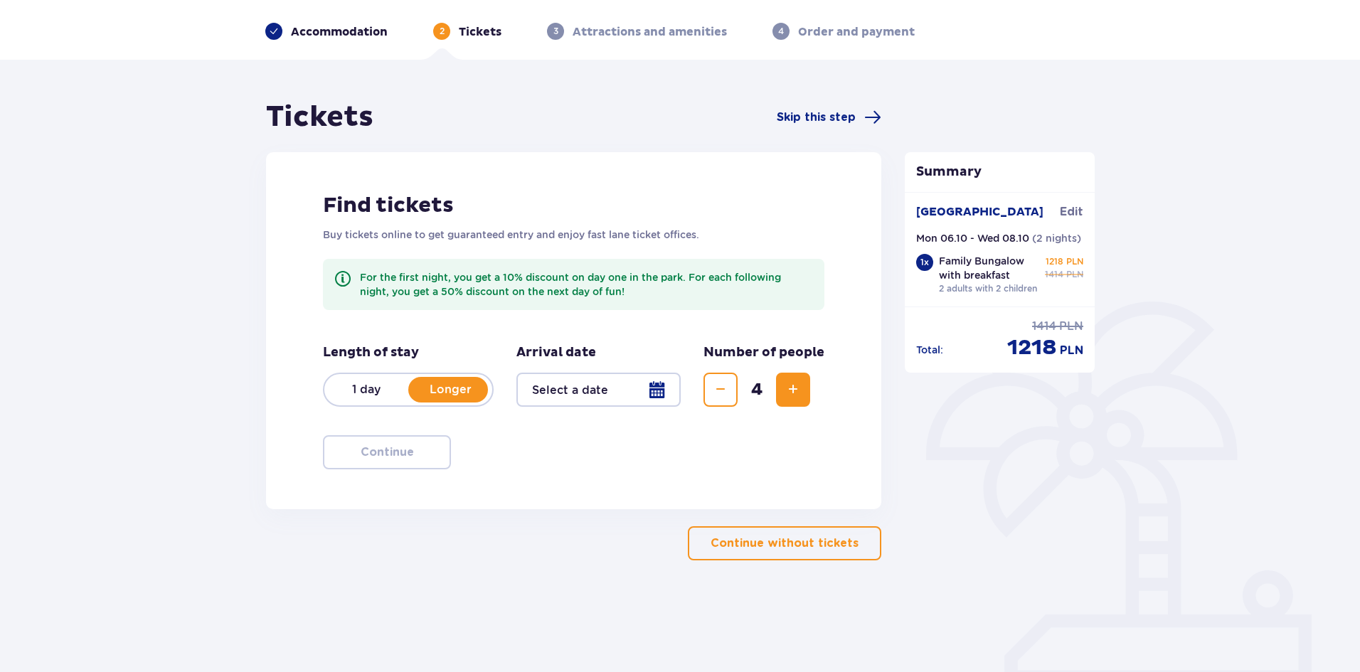
click at [589, 386] on div at bounding box center [598, 390] width 164 height 34
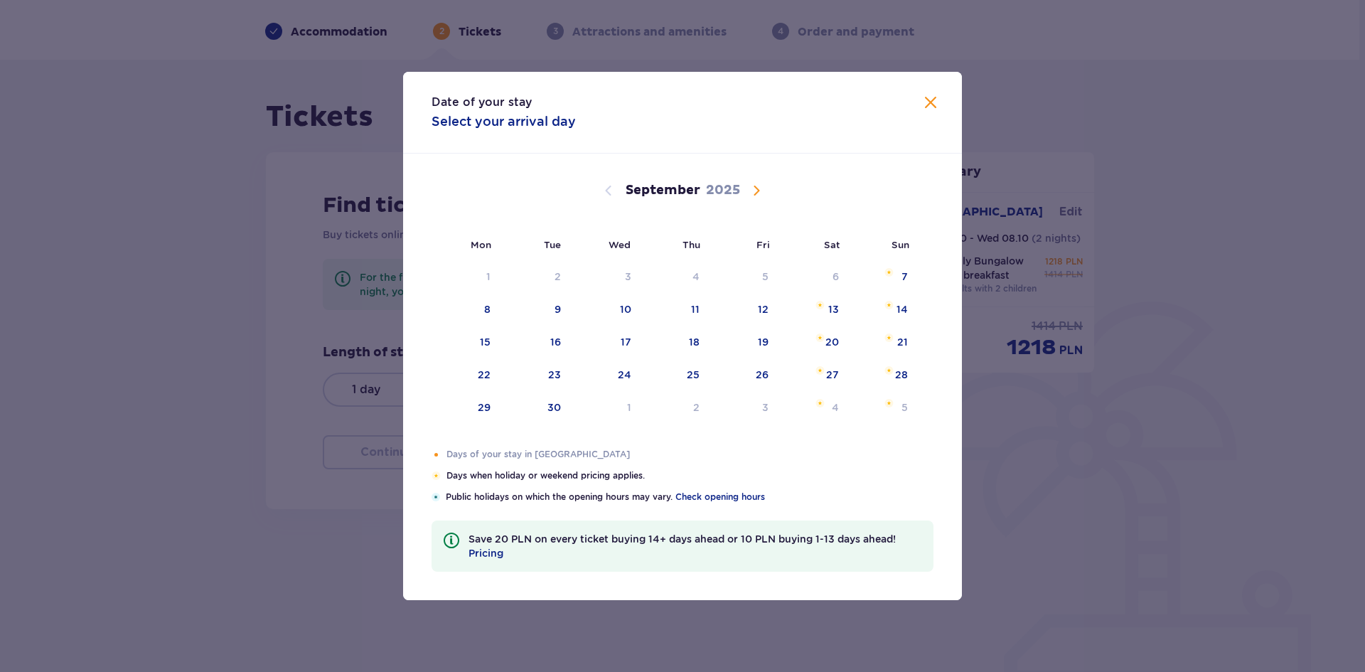
click at [751, 203] on div "September 2025" at bounding box center [682, 207] width 471 height 107
click at [760, 188] on span "Calendar" at bounding box center [756, 190] width 17 height 17
click at [754, 190] on span "Calendar" at bounding box center [756, 190] width 17 height 17
click at [612, 188] on span "Calendar" at bounding box center [608, 190] width 17 height 17
click at [560, 321] on div "7" at bounding box center [537, 309] width 70 height 31
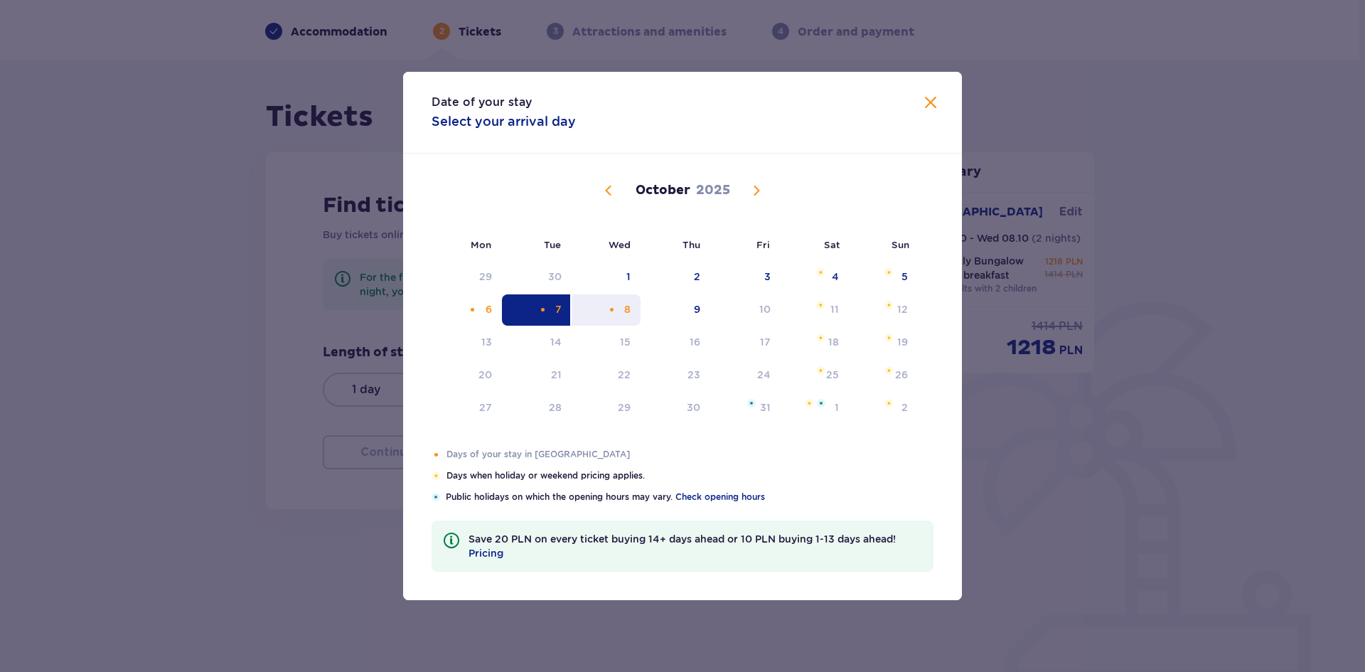
click at [619, 310] on div "8" at bounding box center [606, 309] width 69 height 31
type input "07.10.25 - 08.10.25"
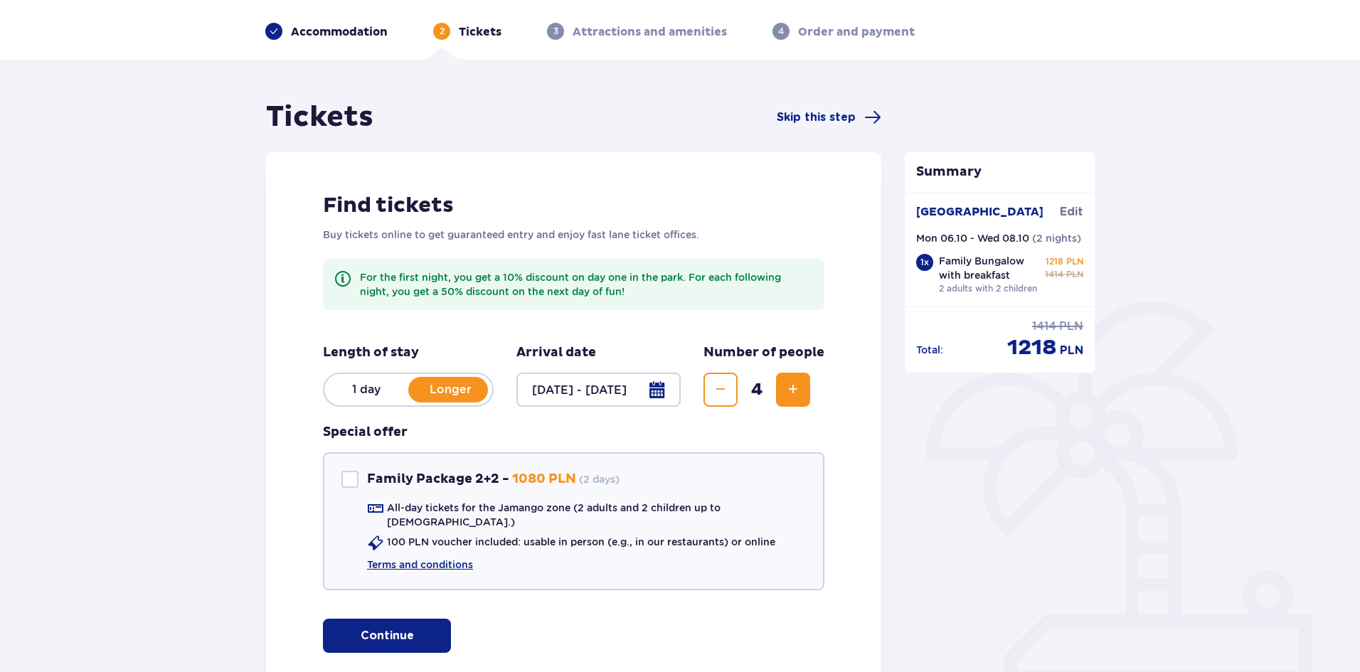
click at [425, 627] on button "Continue" at bounding box center [387, 636] width 128 height 34
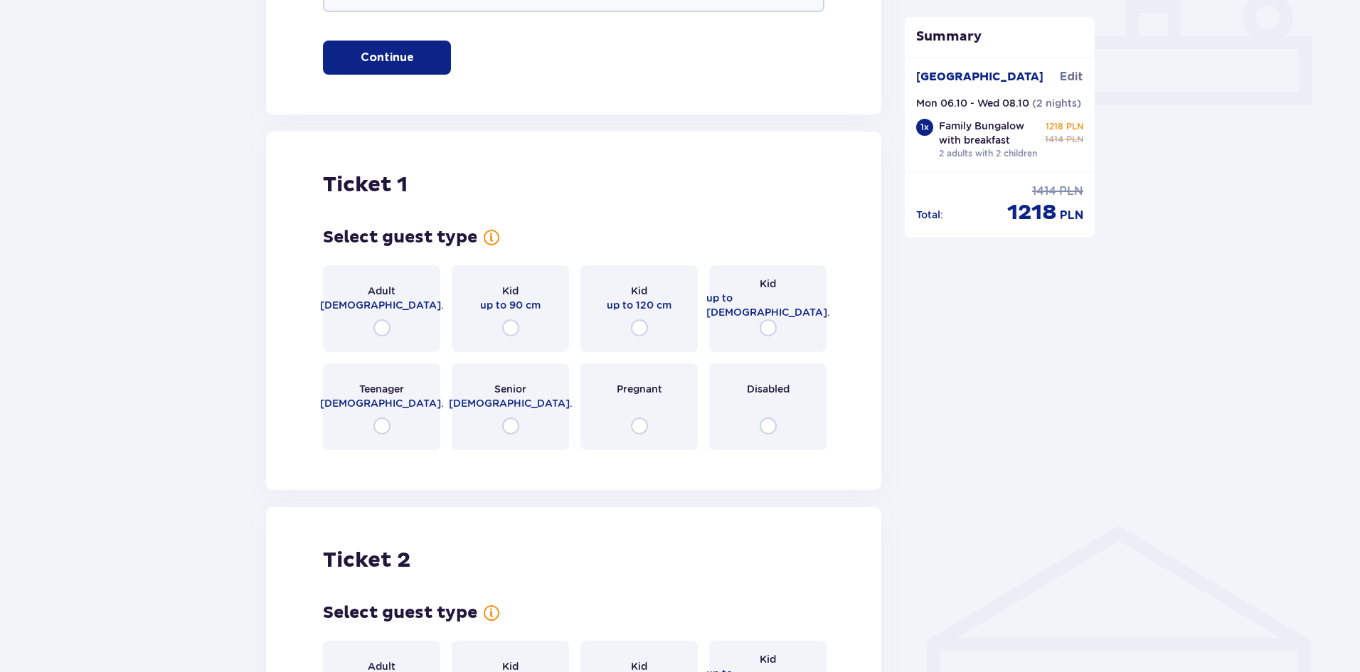
scroll to position [732, 0]
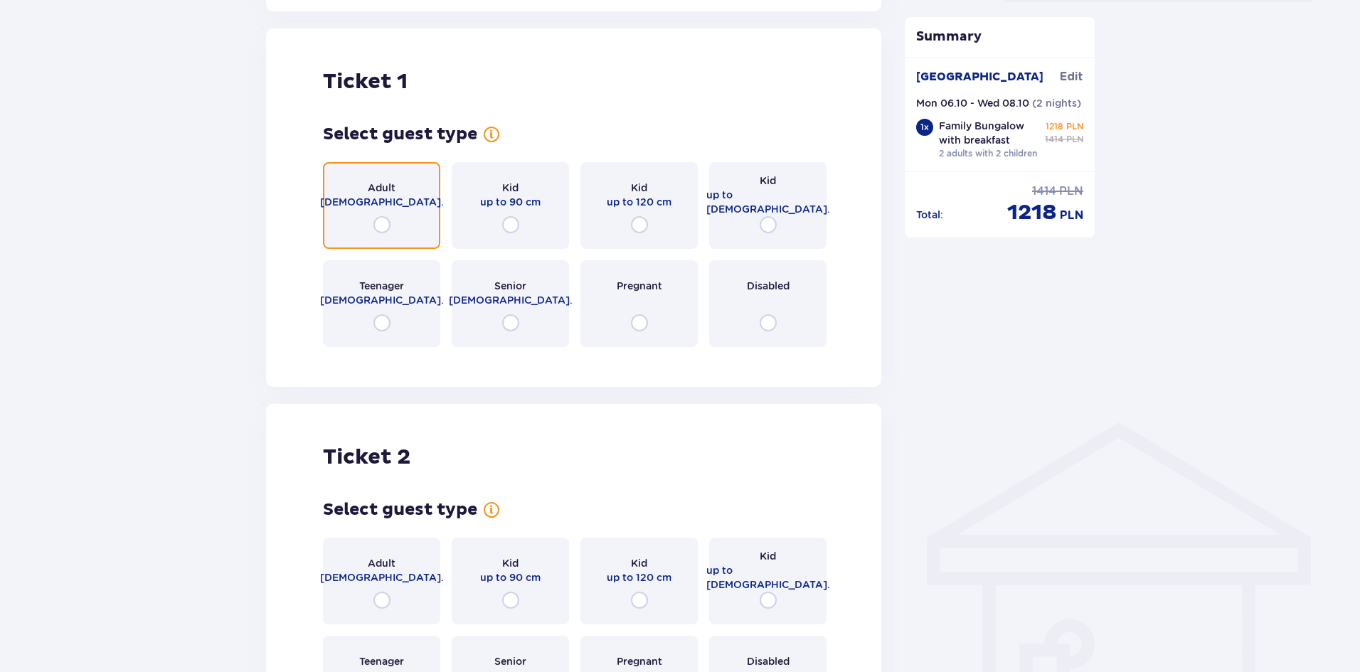
click at [382, 216] on input "radio" at bounding box center [381, 224] width 17 height 17
radio input "true"
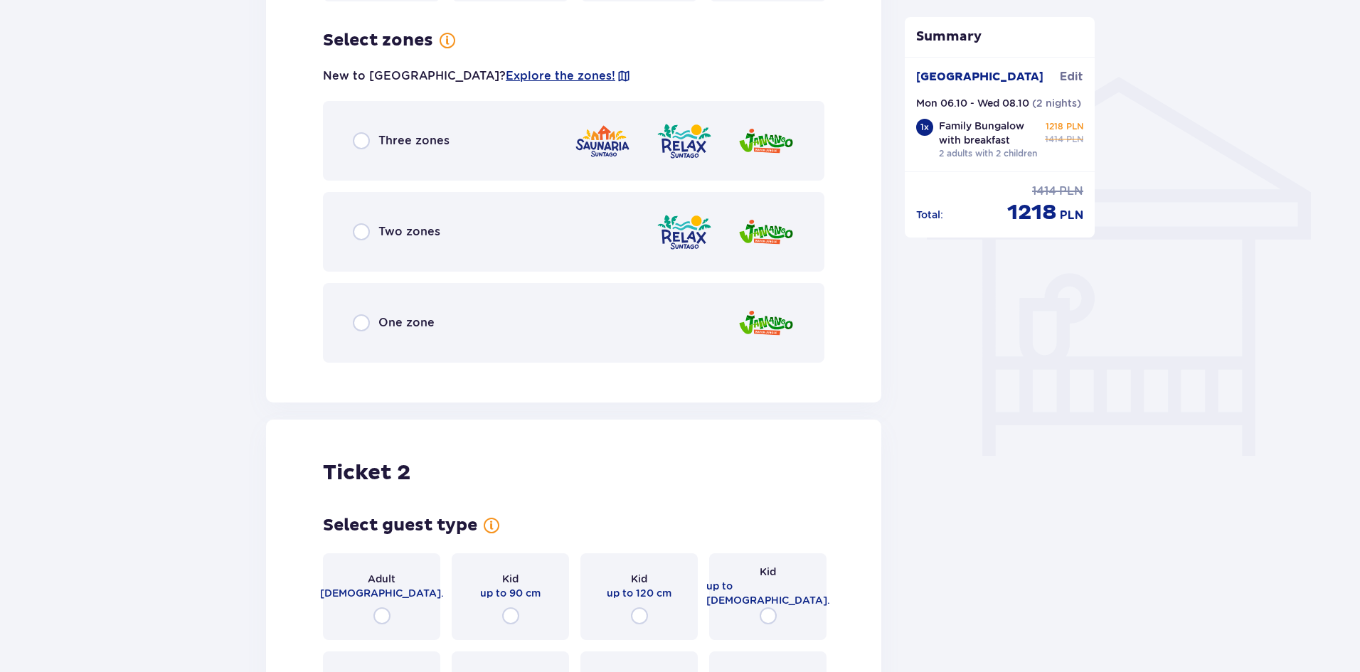
scroll to position [1079, 0]
click at [370, 313] on div "One zone" at bounding box center [394, 321] width 82 height 17
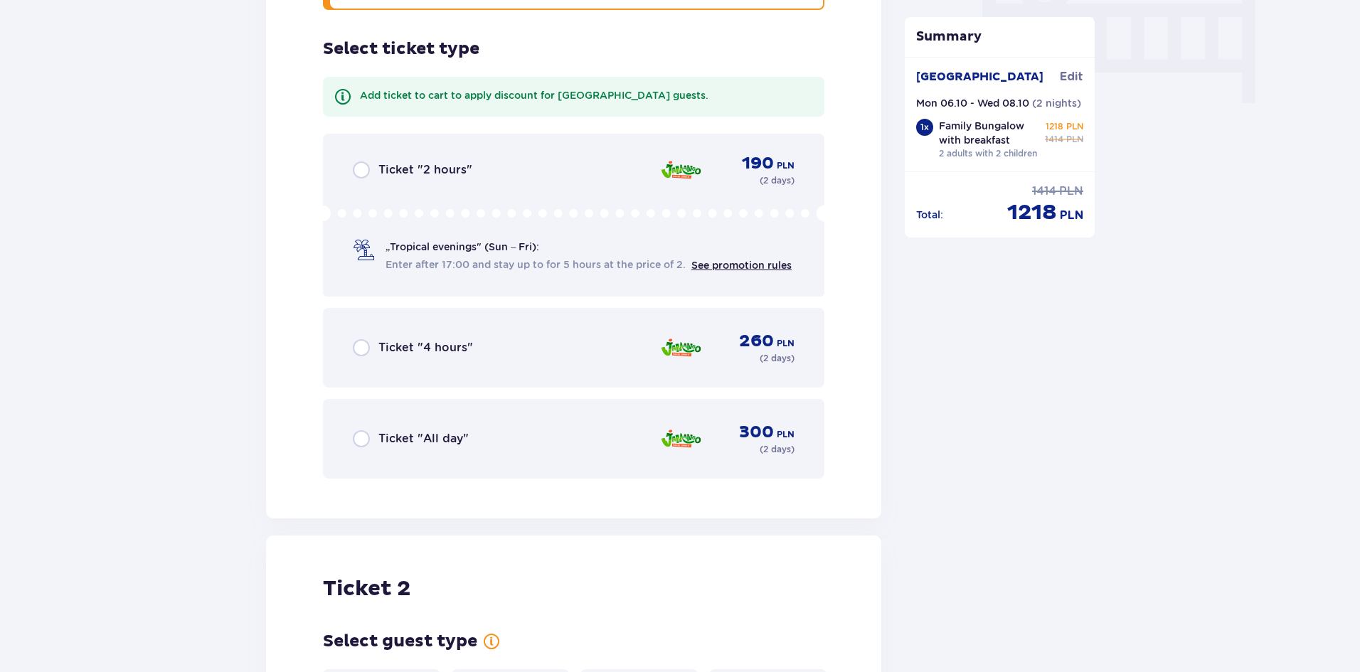
scroll to position [1441, 0]
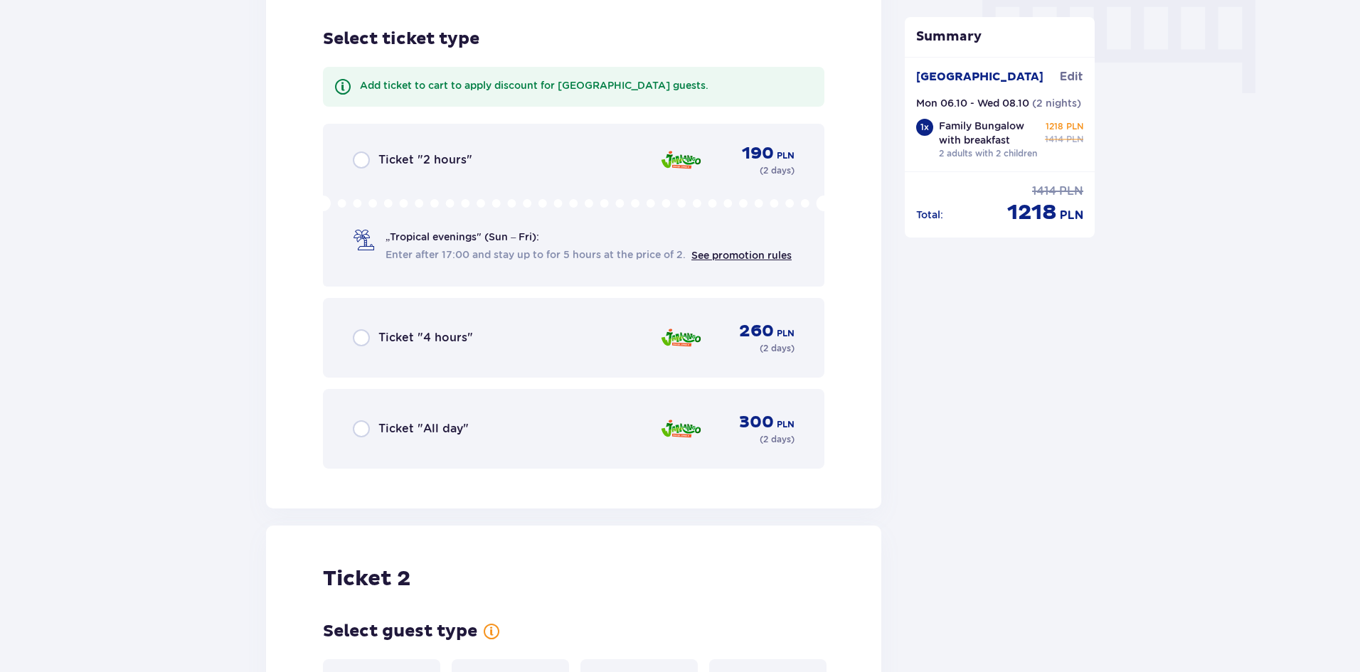
click at [394, 421] on p "Ticket "All day"" at bounding box center [423, 429] width 90 height 16
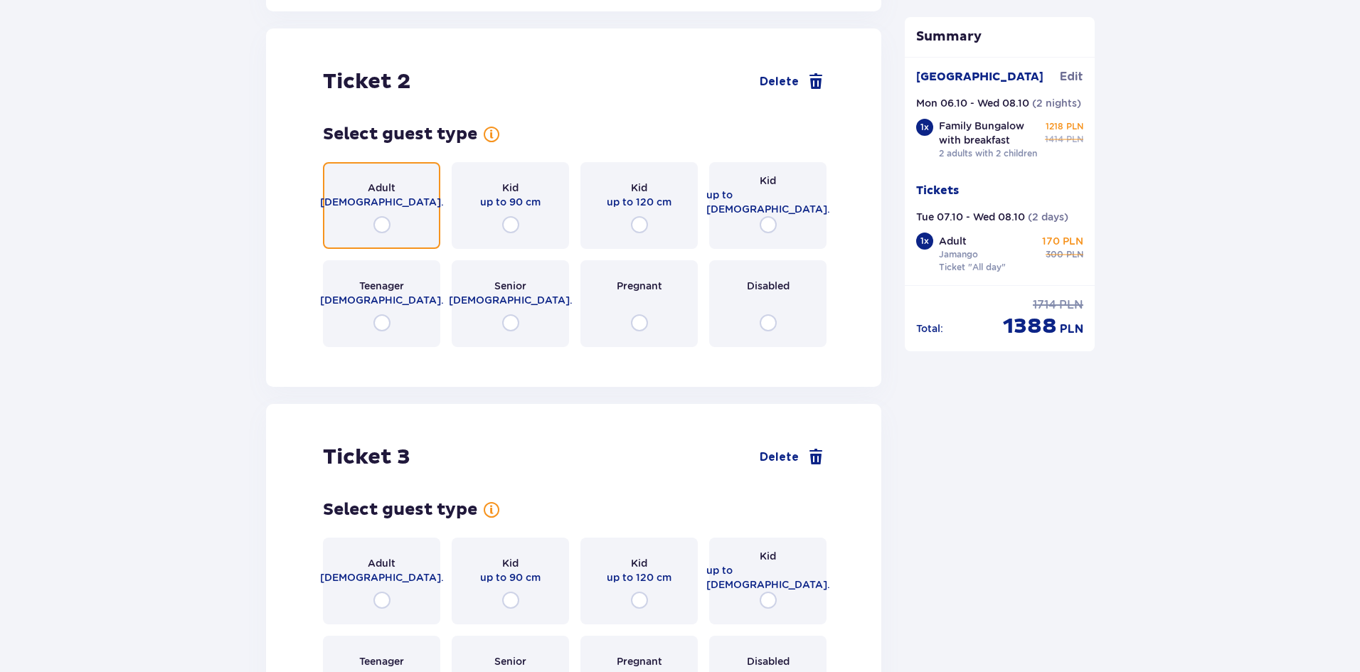
click at [382, 216] on input "radio" at bounding box center [381, 224] width 17 height 17
radio input "true"
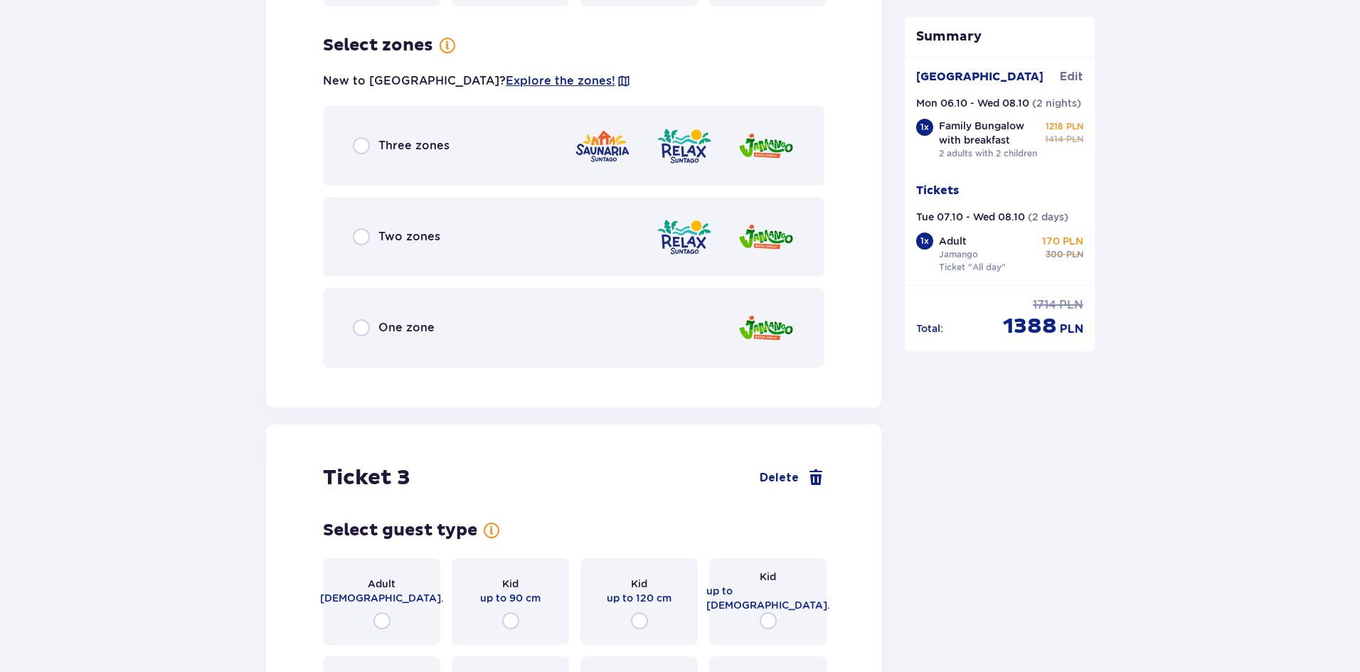
scroll to position [2285, 0]
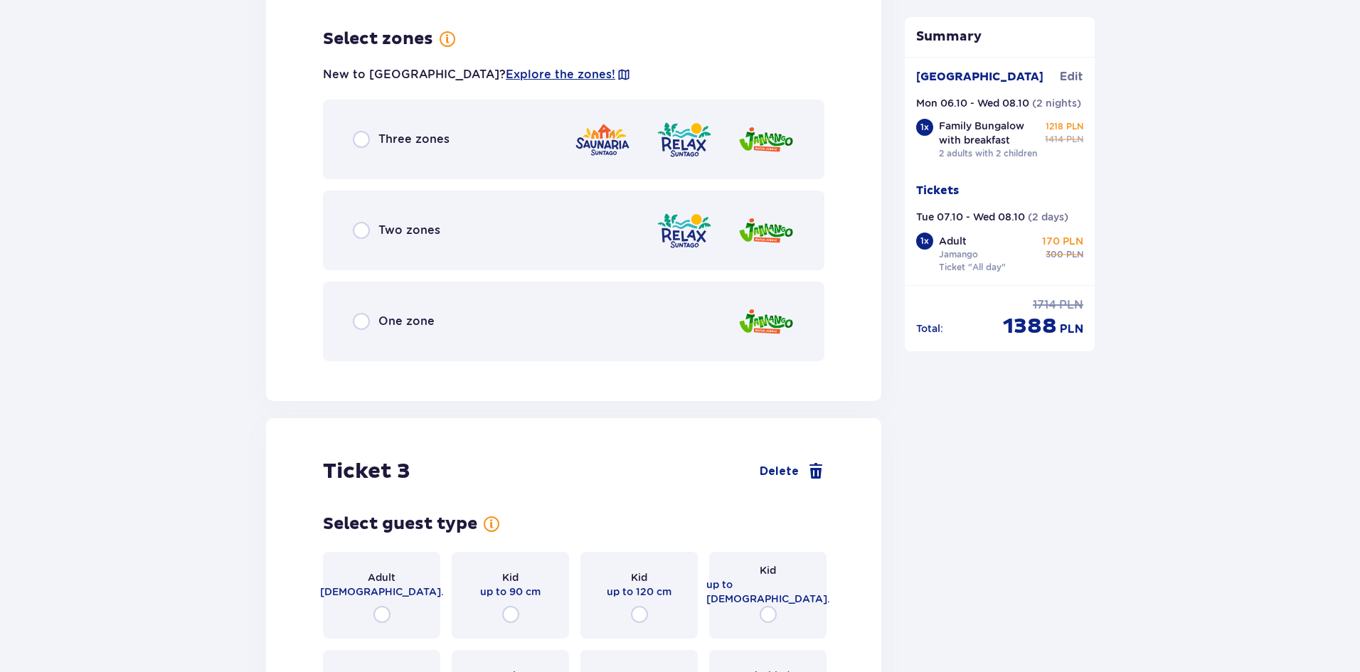
click at [419, 316] on p "One zone" at bounding box center [406, 322] width 56 height 16
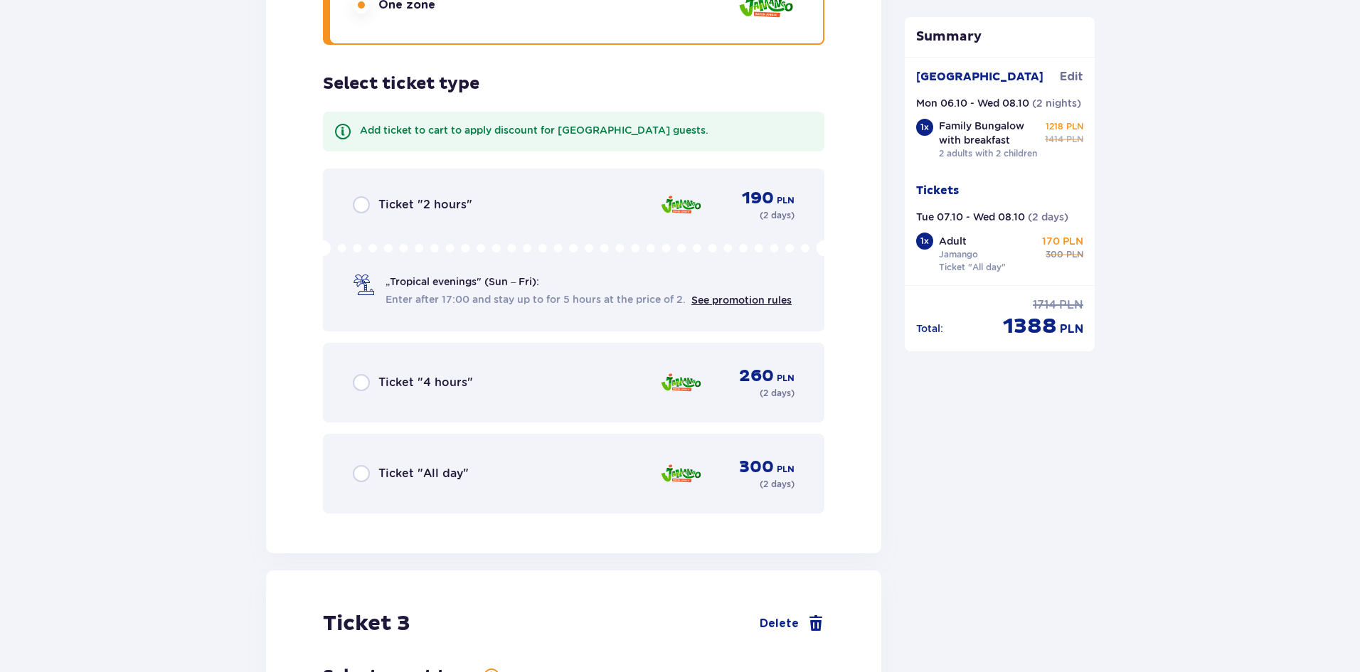
scroll to position [2646, 0]
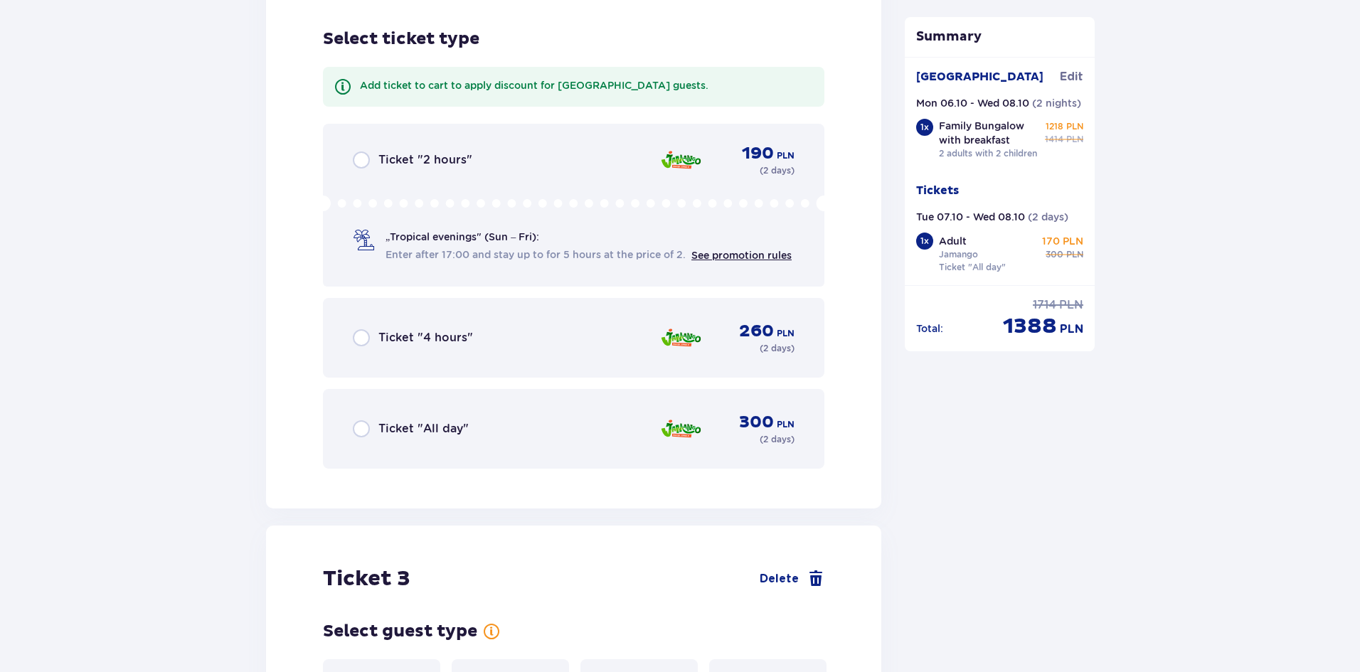
click at [417, 421] on p "Ticket "All day"" at bounding box center [423, 429] width 90 height 16
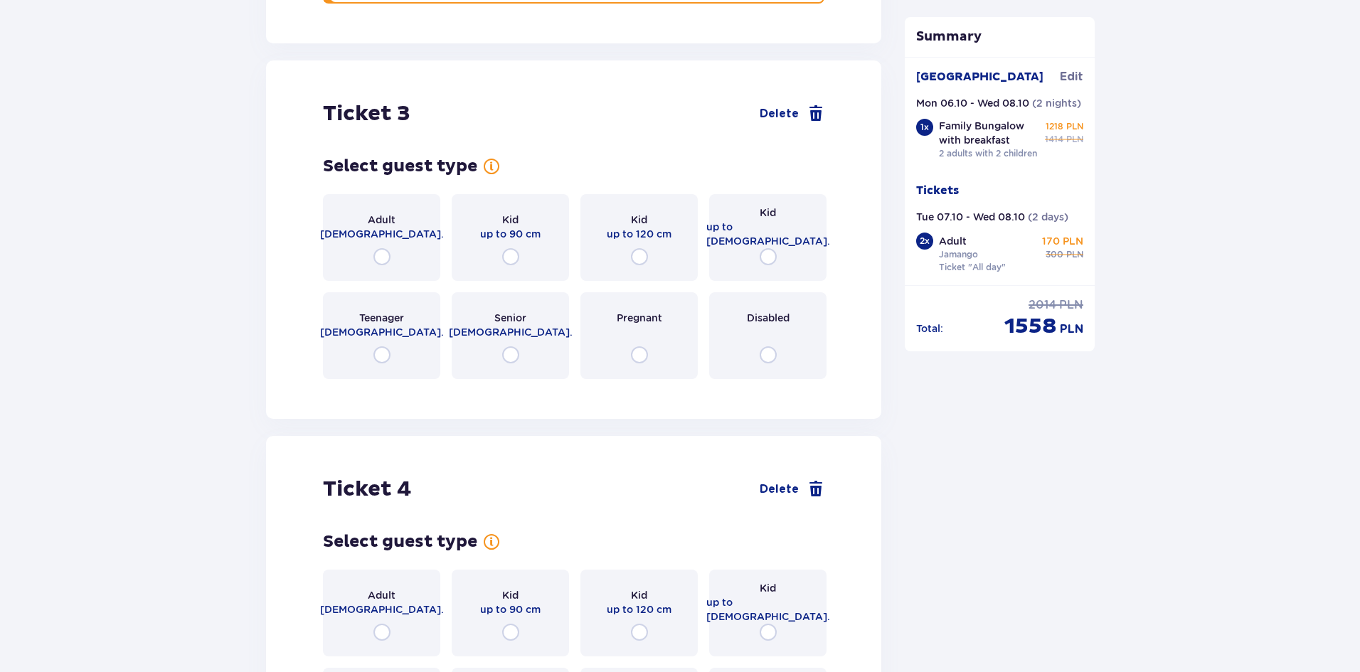
scroll to position [3143, 0]
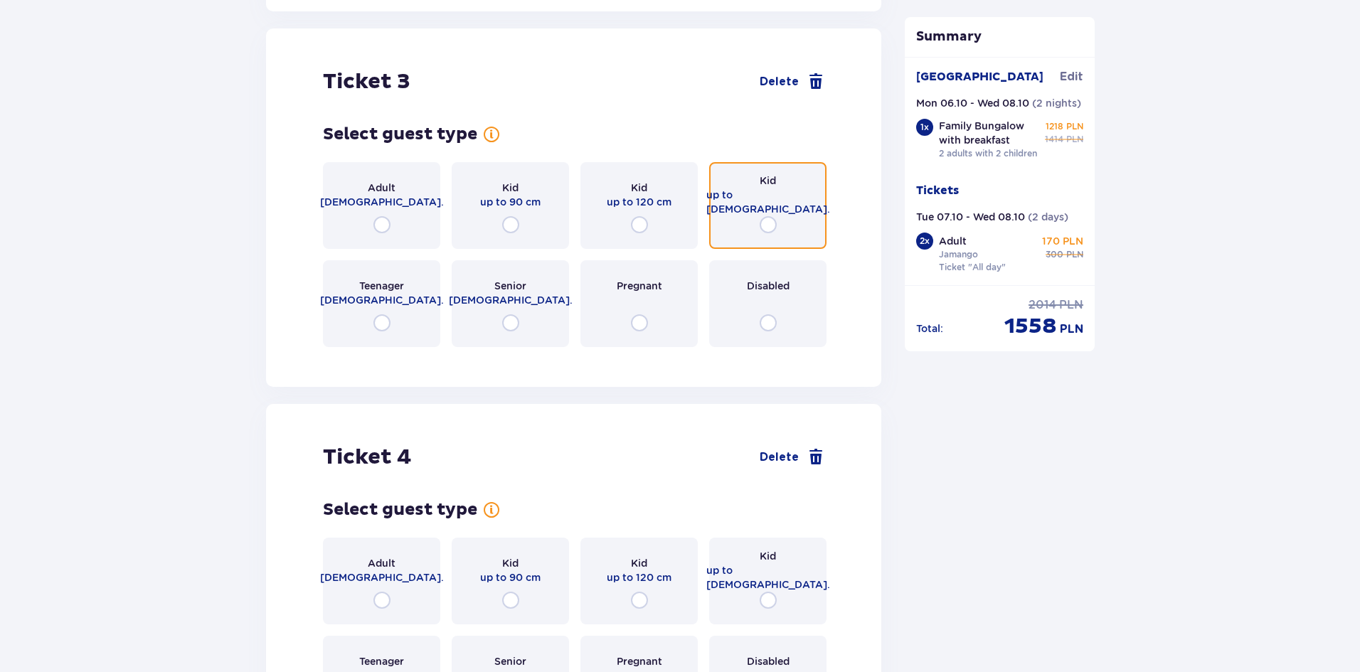
click at [762, 216] on input "radio" at bounding box center [767, 224] width 17 height 17
radio input "true"
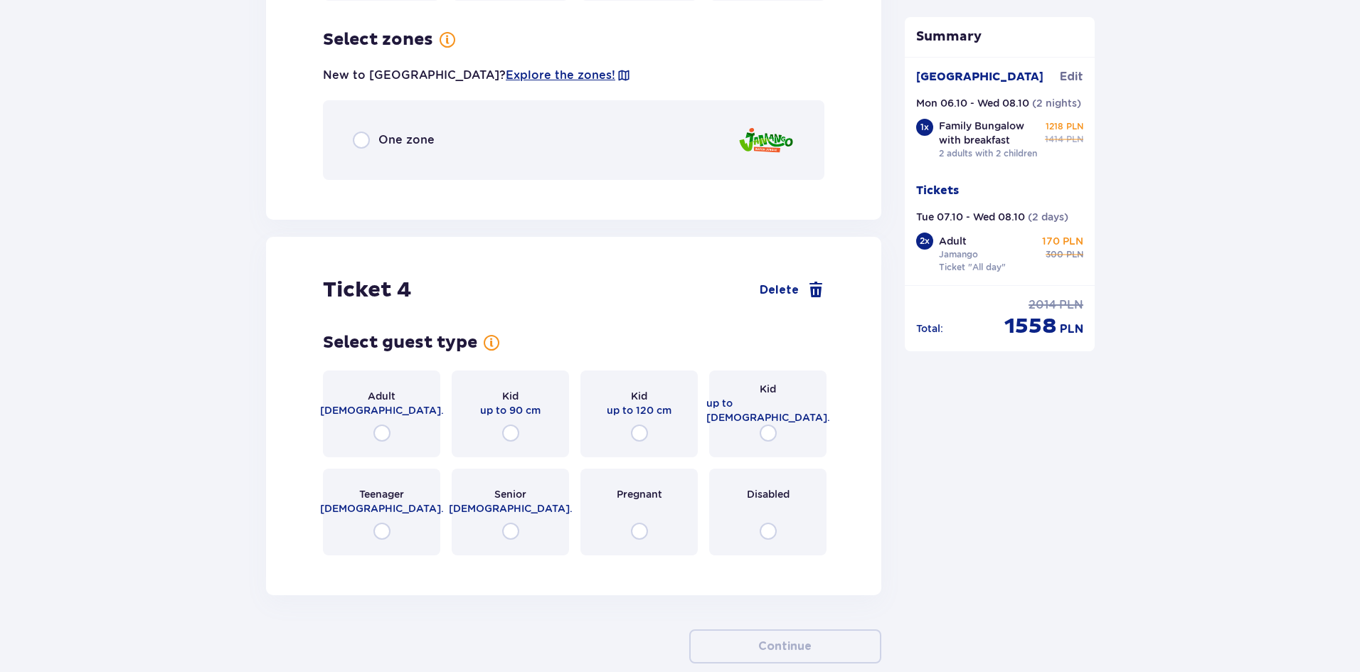
scroll to position [3490, 0]
click at [407, 132] on p "One zone" at bounding box center [406, 140] width 56 height 16
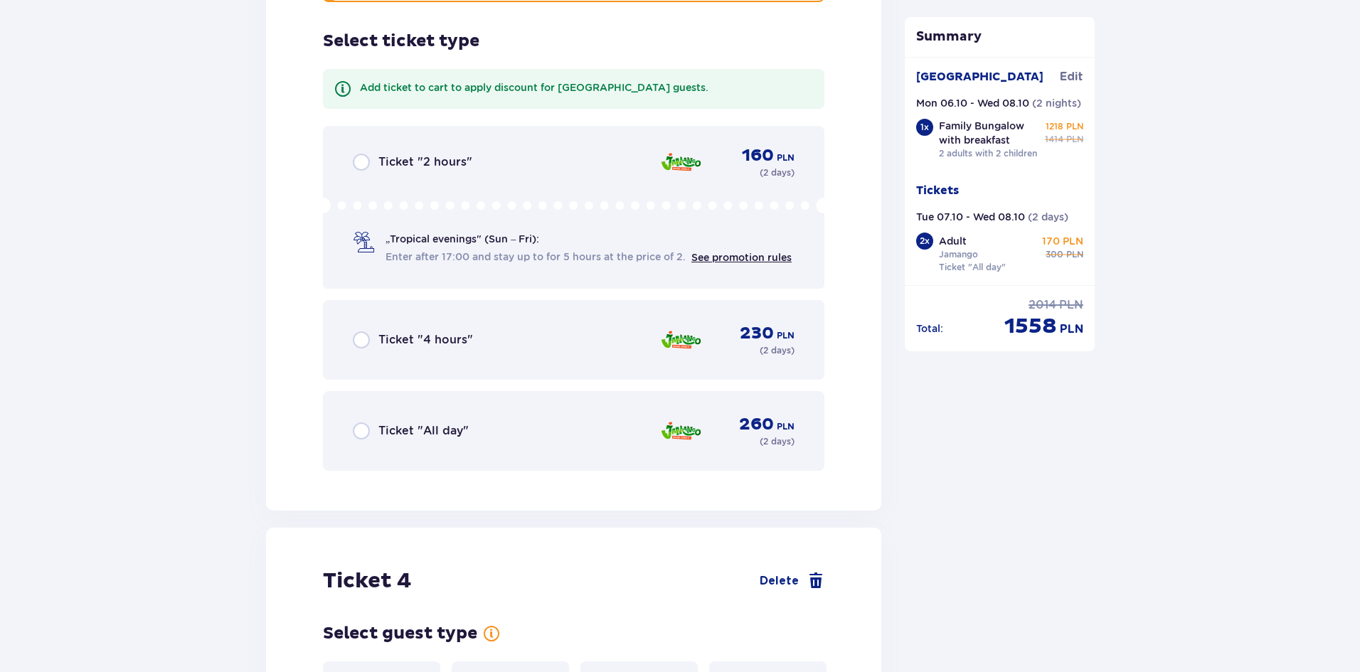
scroll to position [3669, 0]
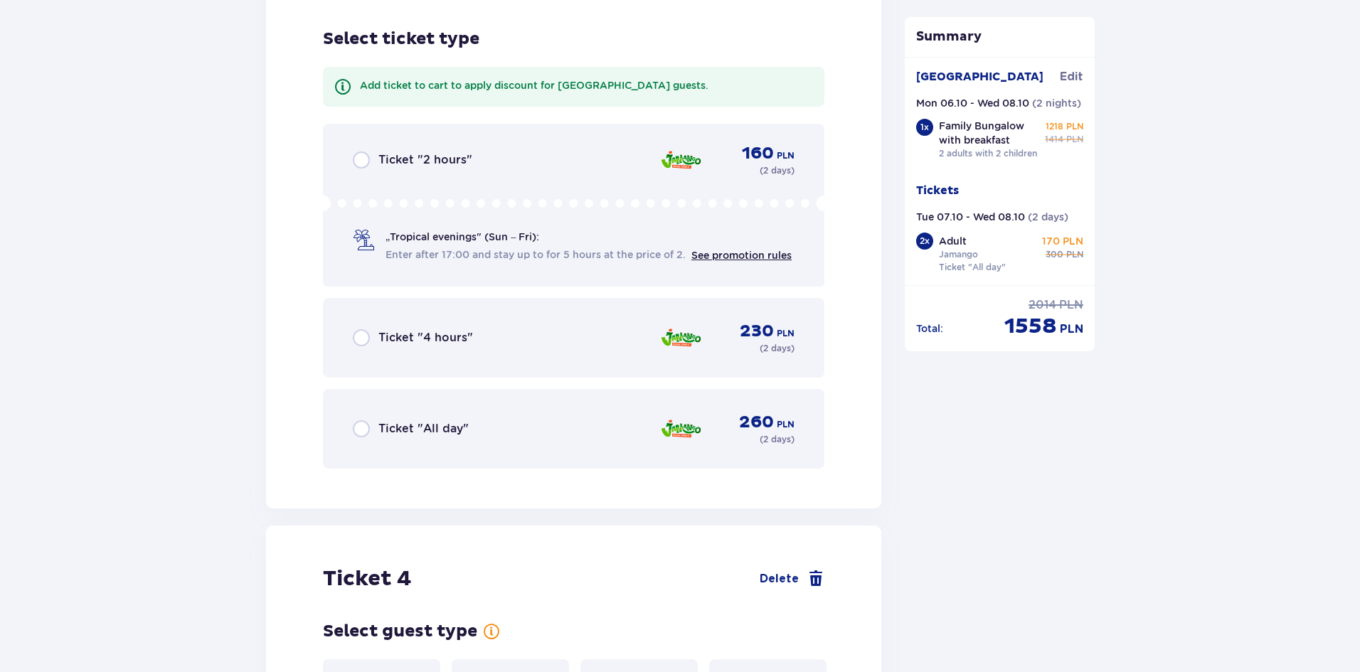
click at [444, 421] on p "Ticket "All day"" at bounding box center [423, 429] width 90 height 16
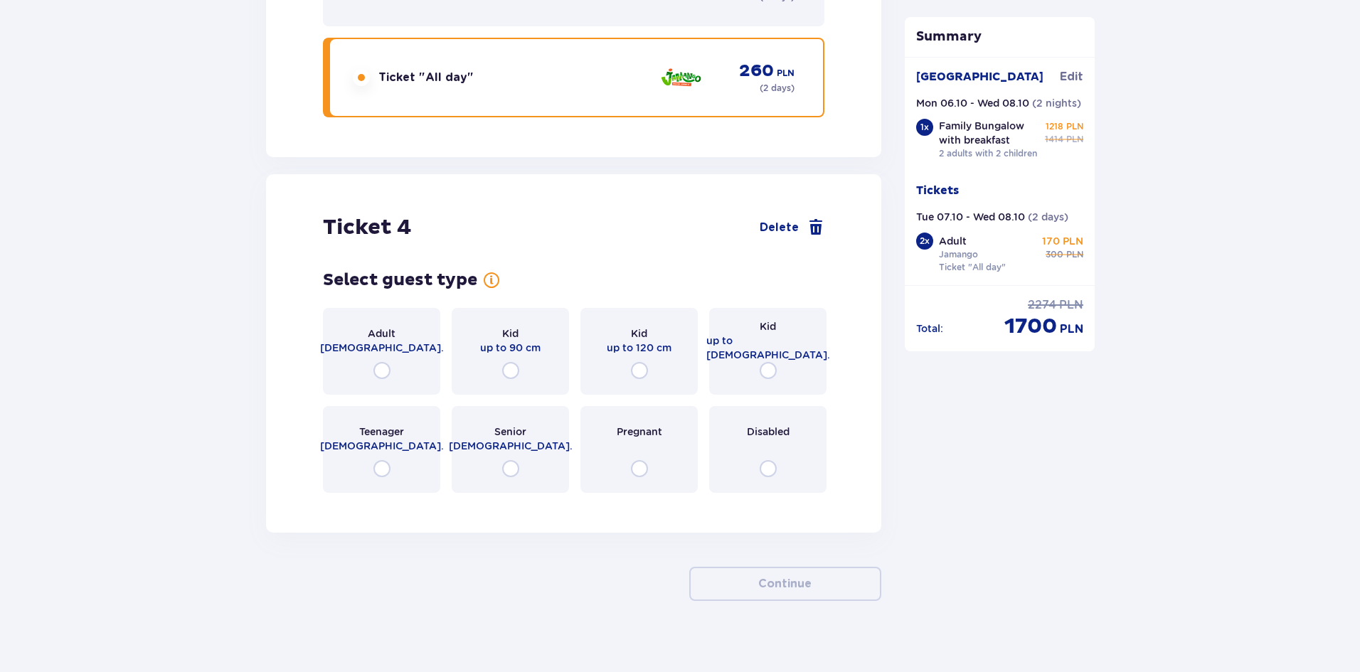
scroll to position [4023, 0]
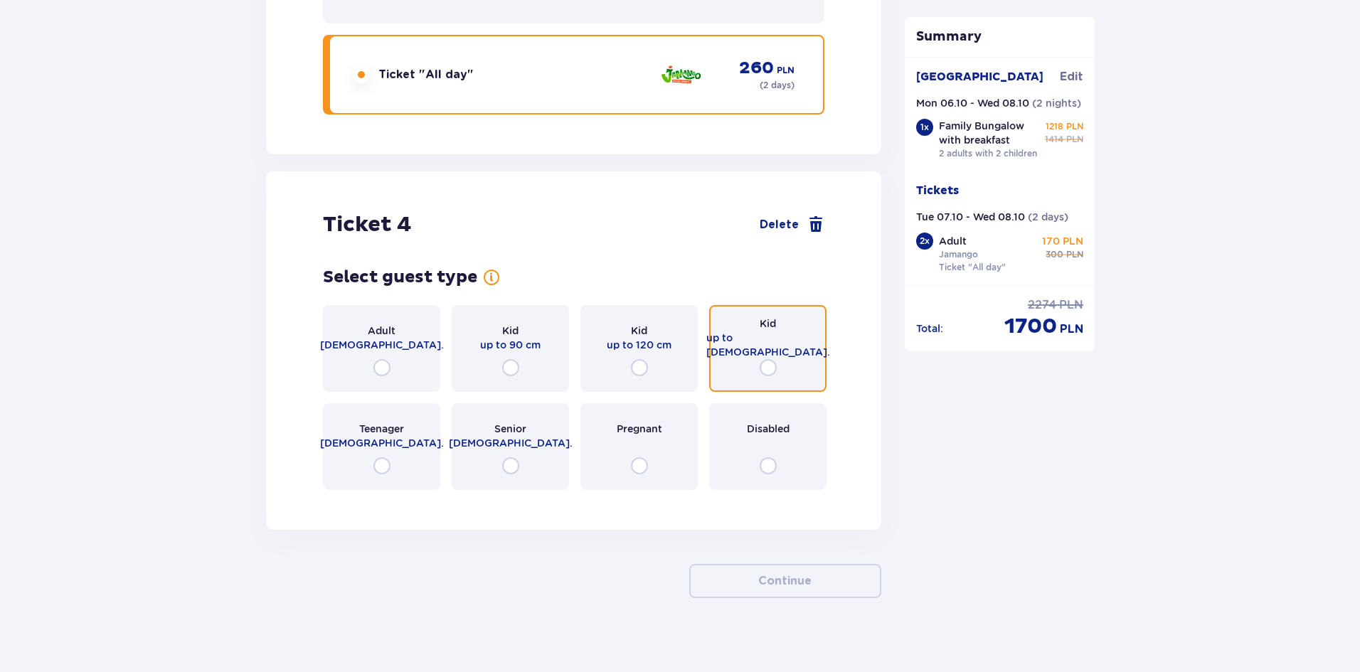
click at [764, 359] on input "radio" at bounding box center [767, 367] width 17 height 17
radio input "true"
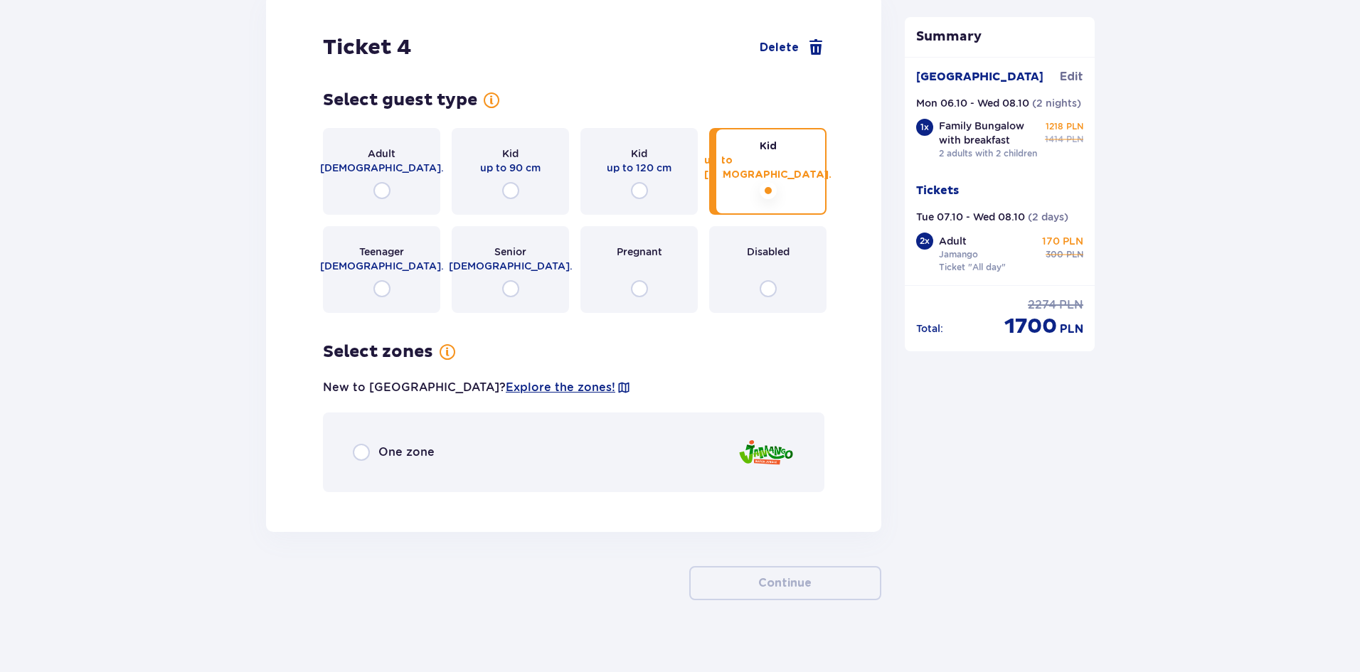
scroll to position [4202, 0]
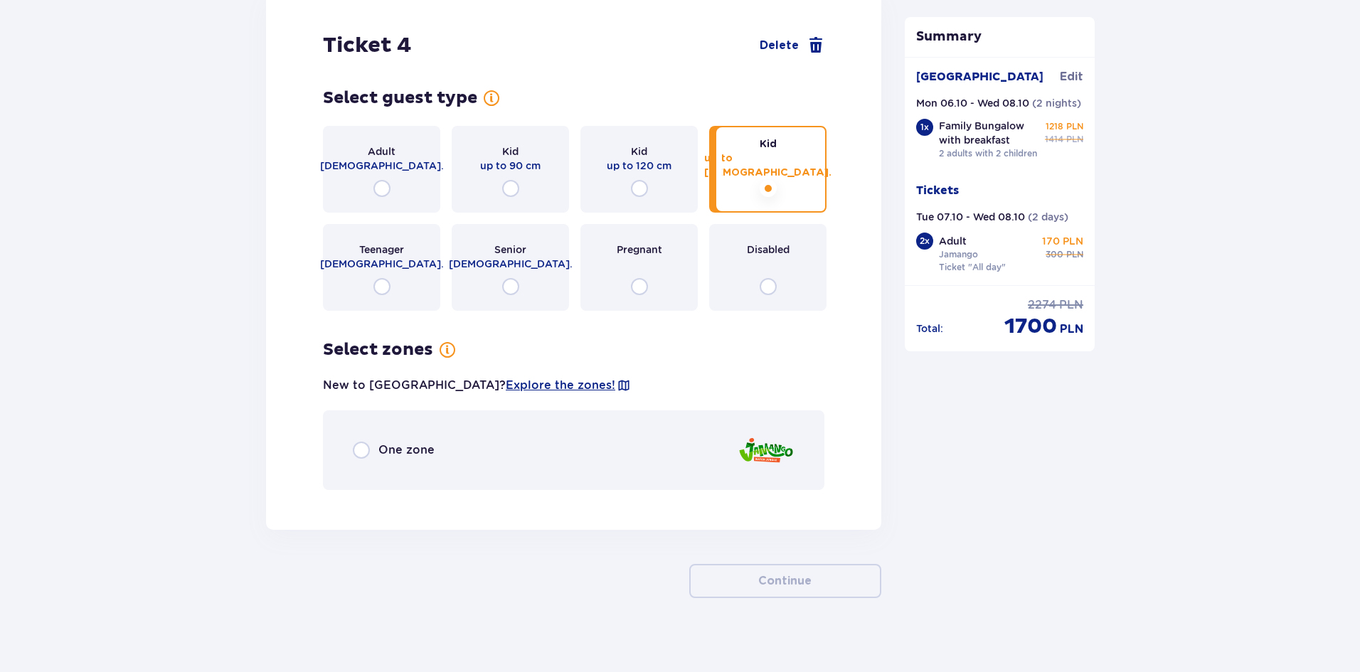
click at [434, 432] on div "One zone" at bounding box center [573, 450] width 501 height 80
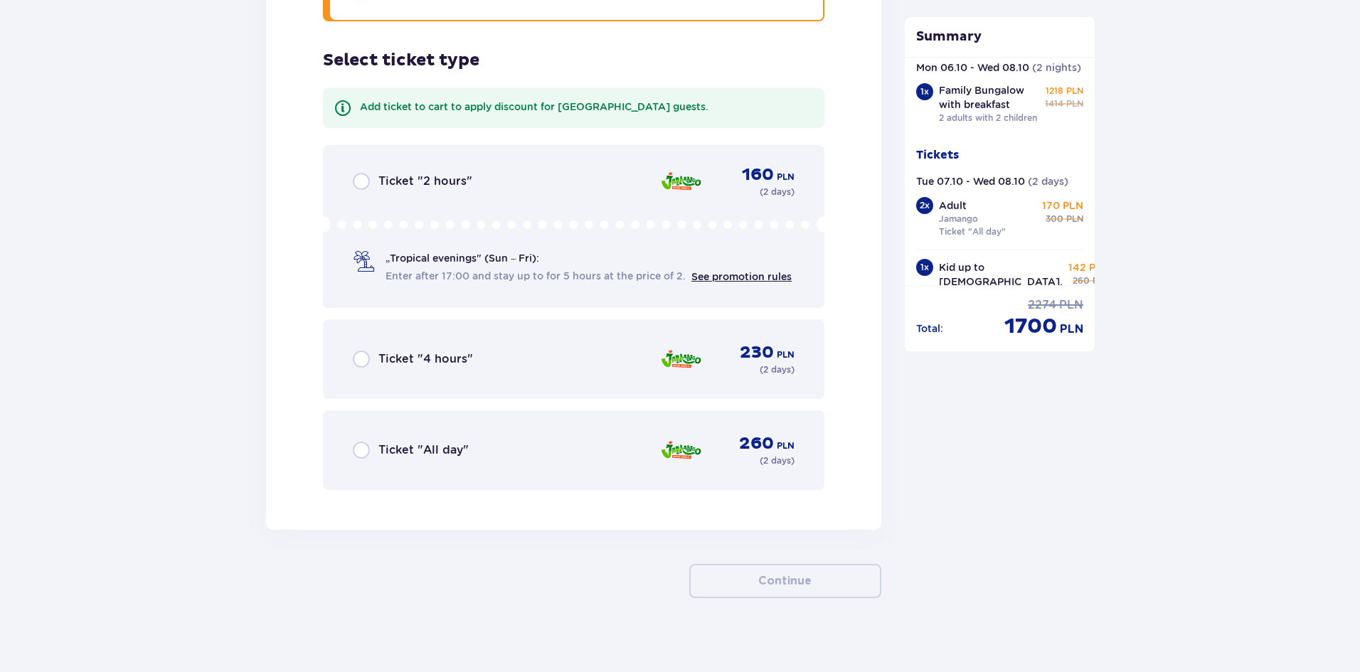
scroll to position [92, 0]
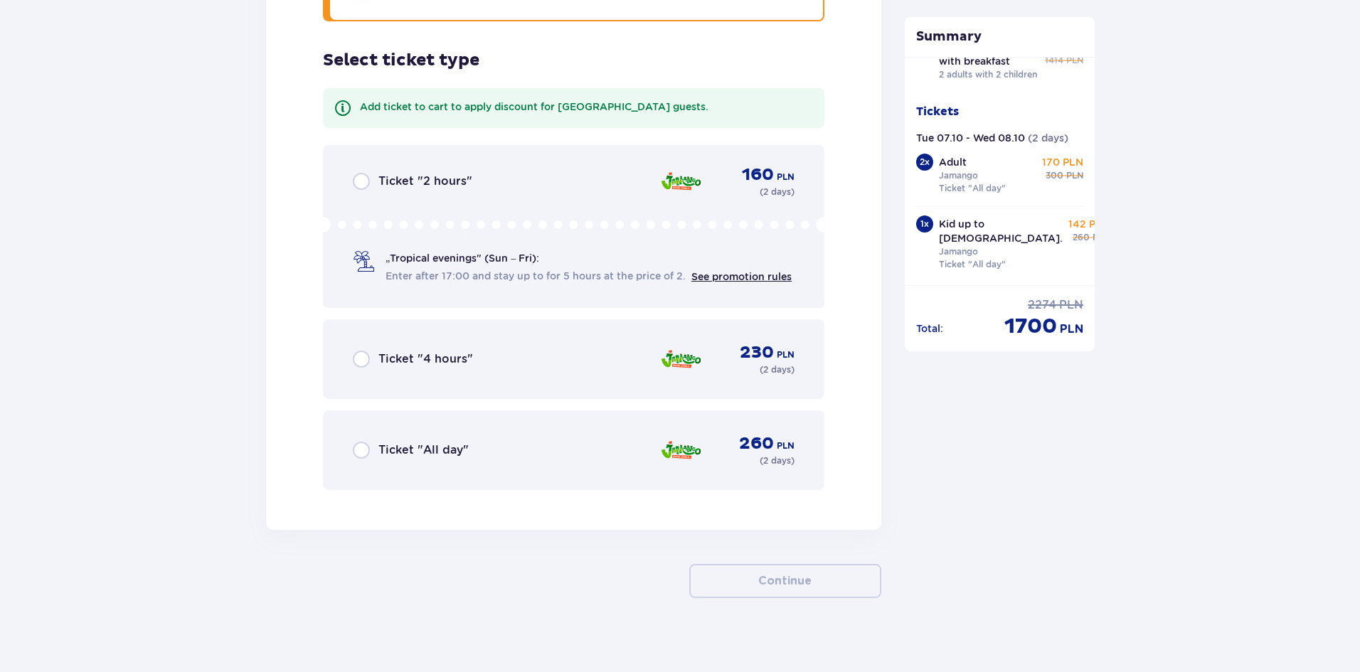
click at [434, 442] on p "Ticket "All day"" at bounding box center [423, 450] width 90 height 16
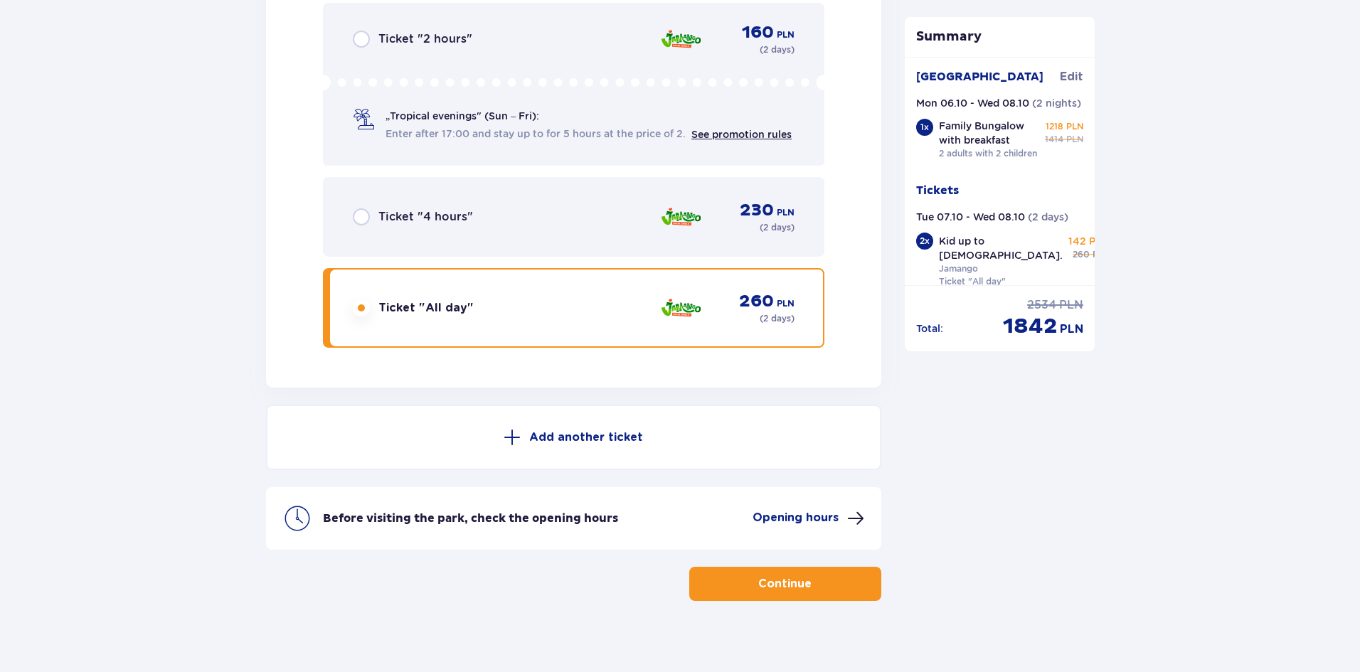
scroll to position [4816, 0]
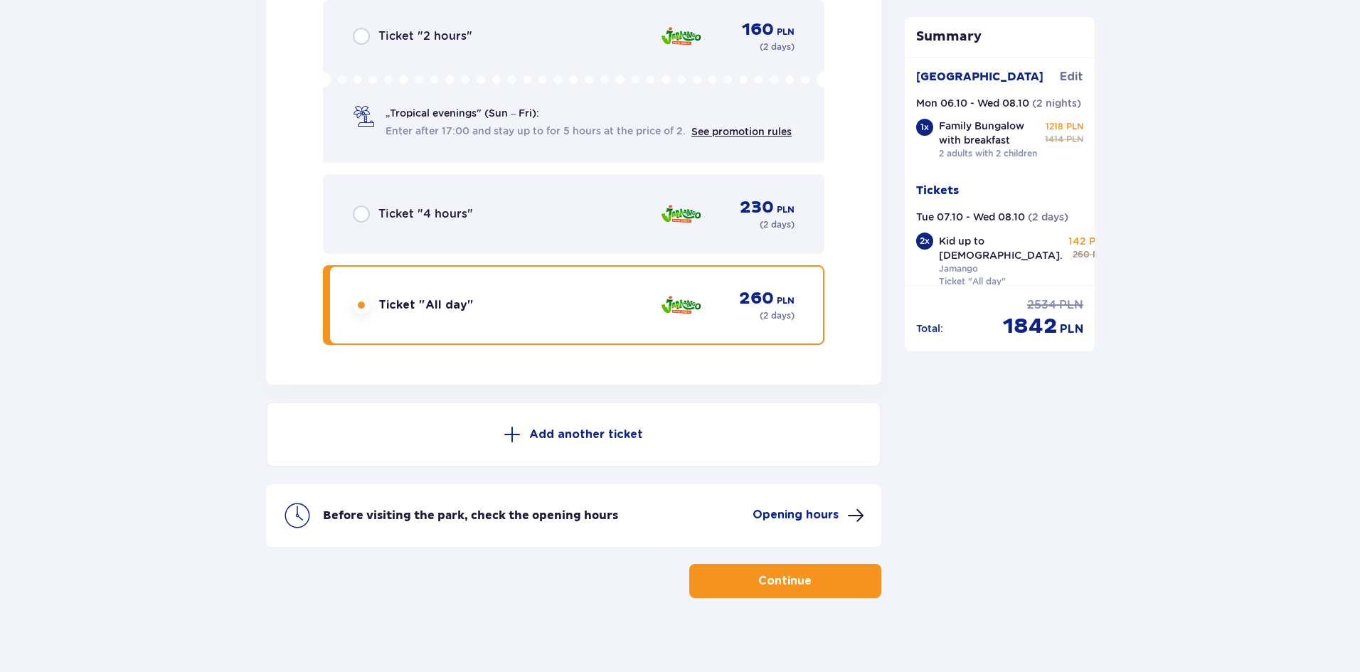
click at [798, 573] on p "Continue" at bounding box center [784, 581] width 53 height 16
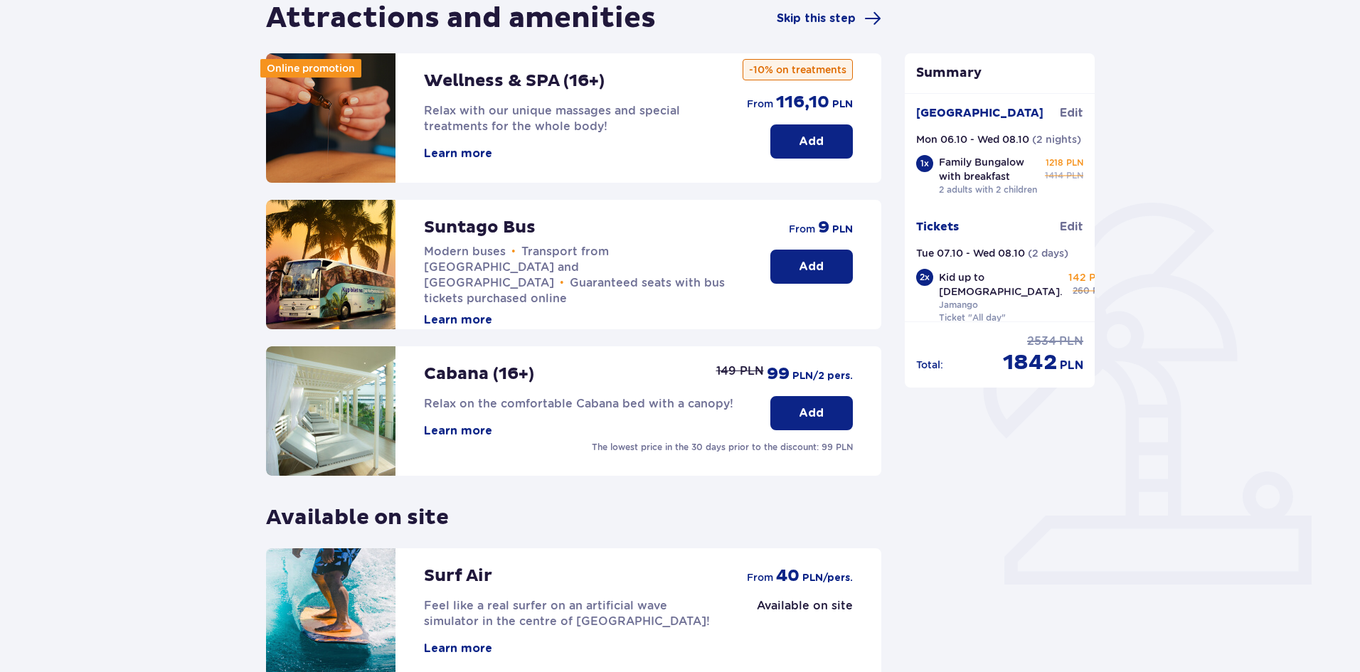
scroll to position [292, 0]
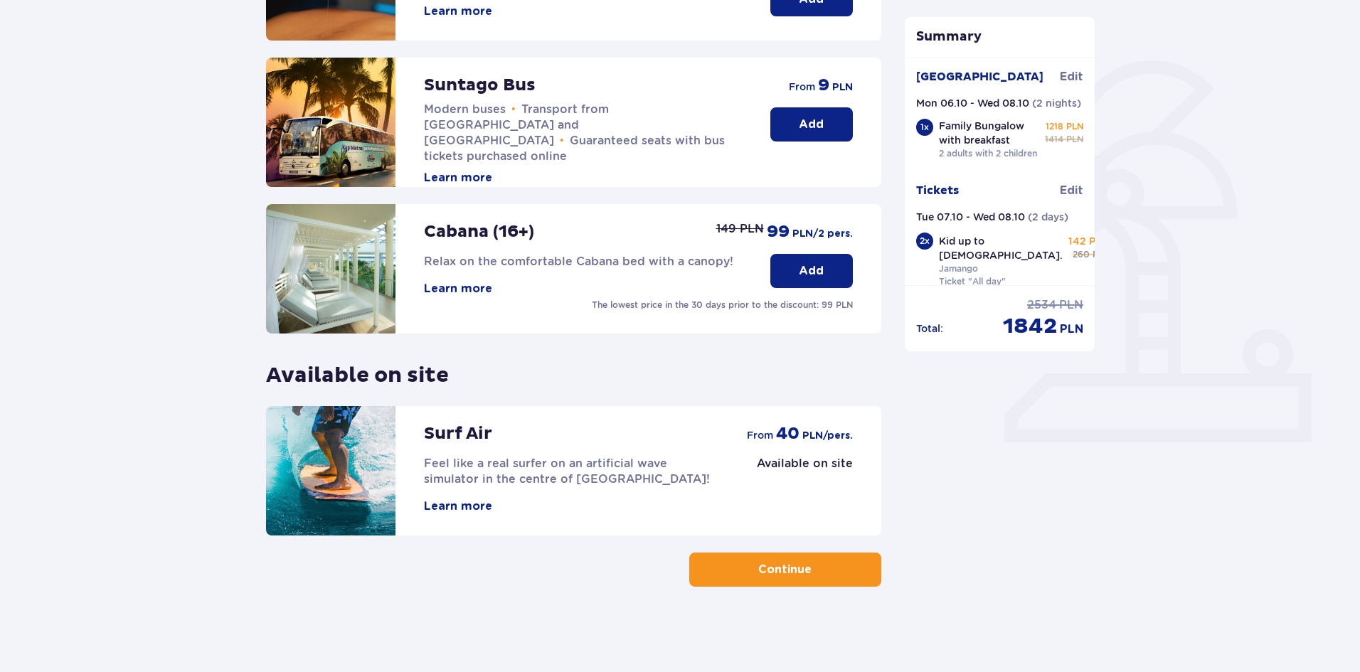
click at [811, 576] on span "button" at bounding box center [814, 569] width 17 height 17
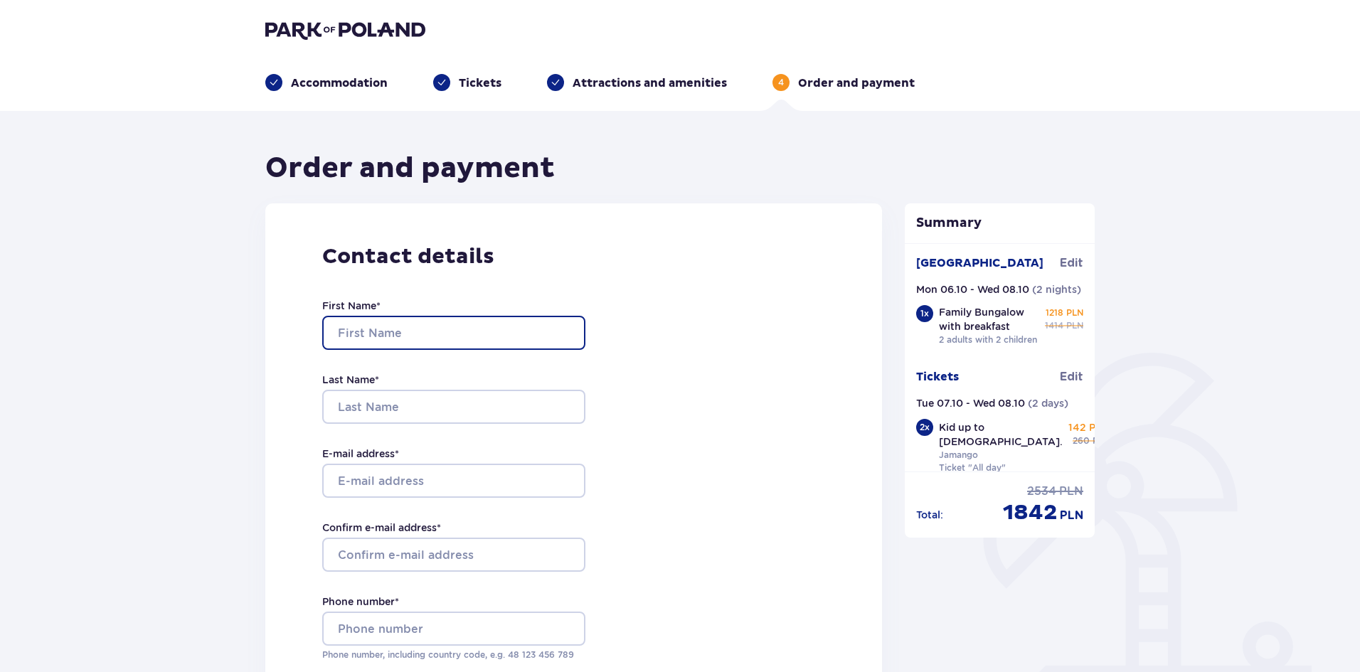
click at [414, 335] on input "First Name *" at bounding box center [453, 333] width 263 height 34
type input "Almog"
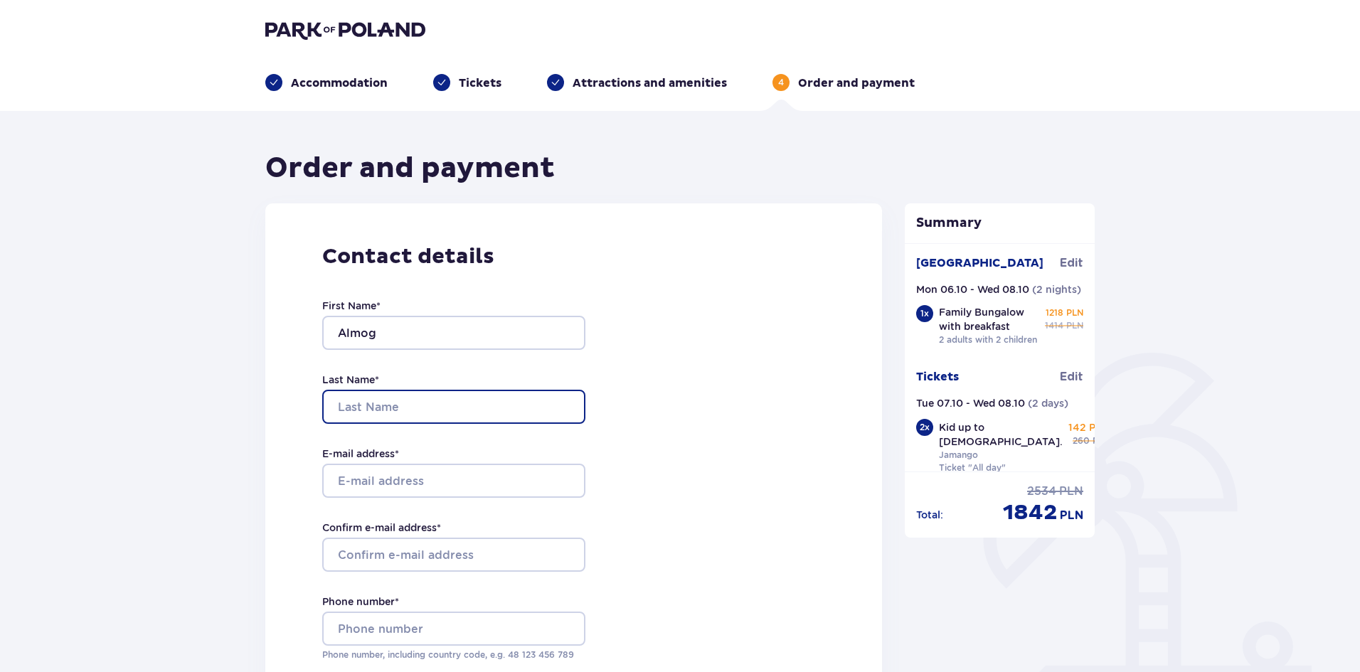
type input "Bar Lev Shiloach"
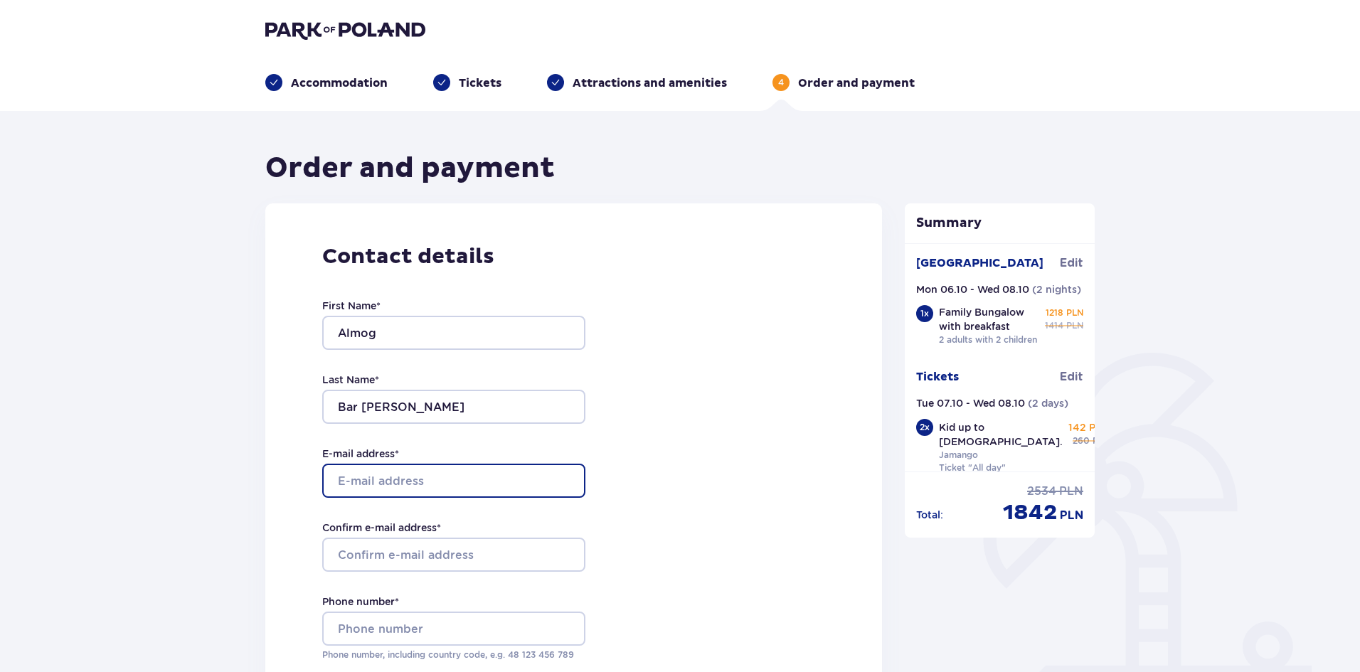
type input "almog777@gmail.com"
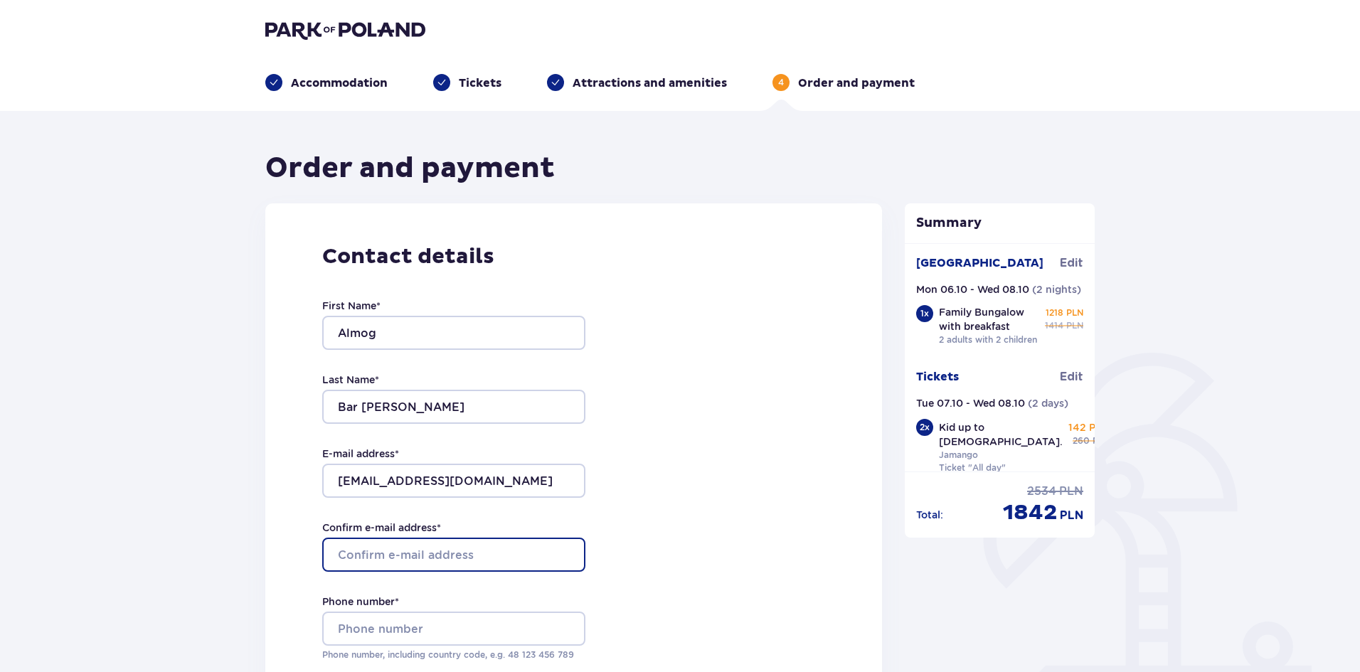
type input "almog777@gmail.com"
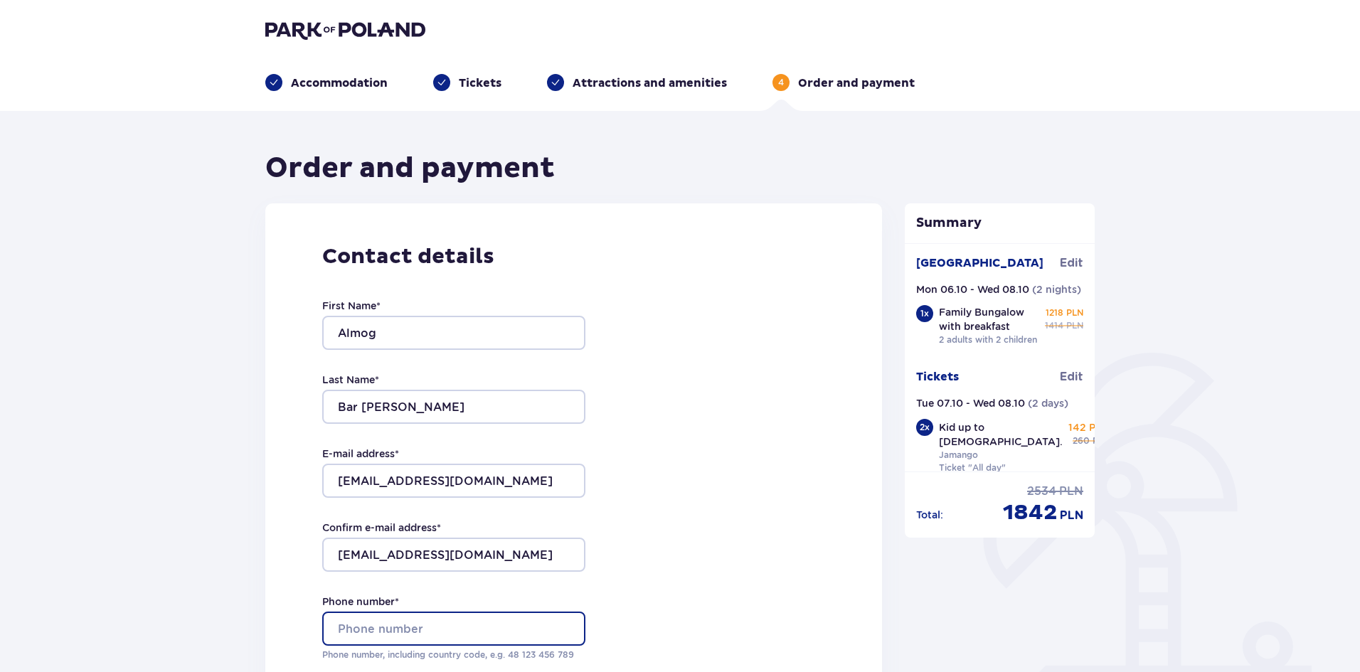
type input "0526868548"
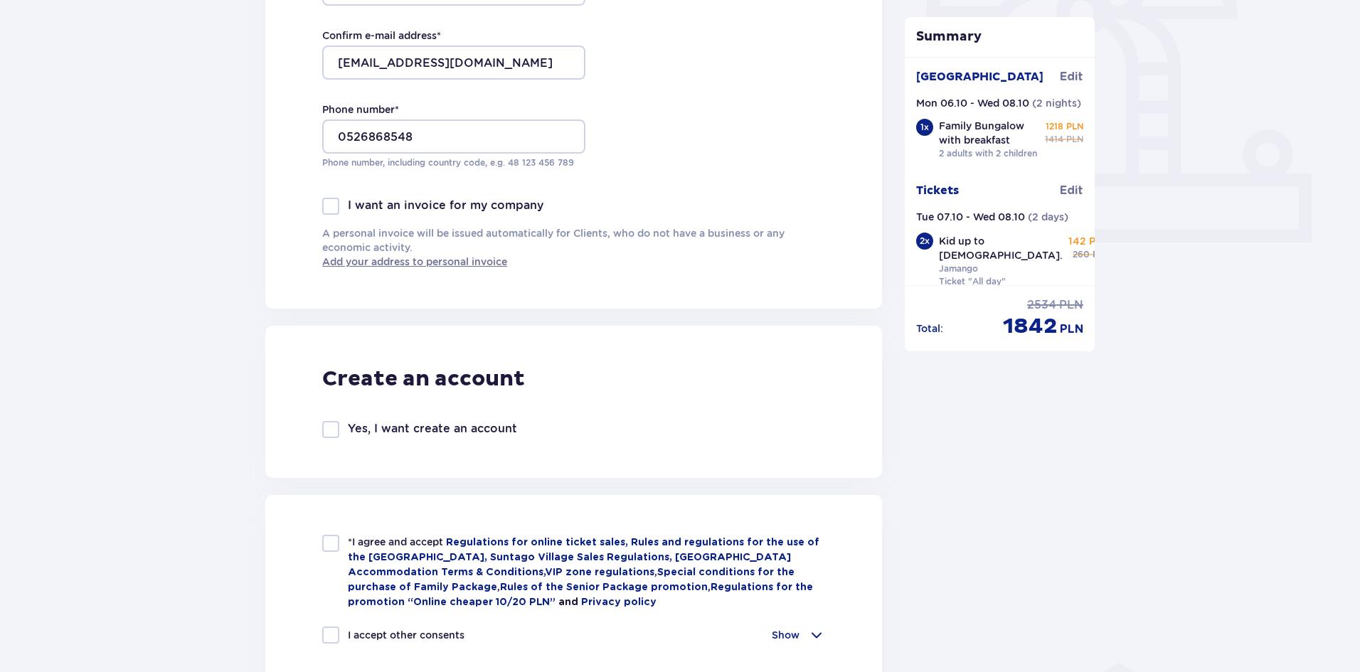
scroll to position [640, 0]
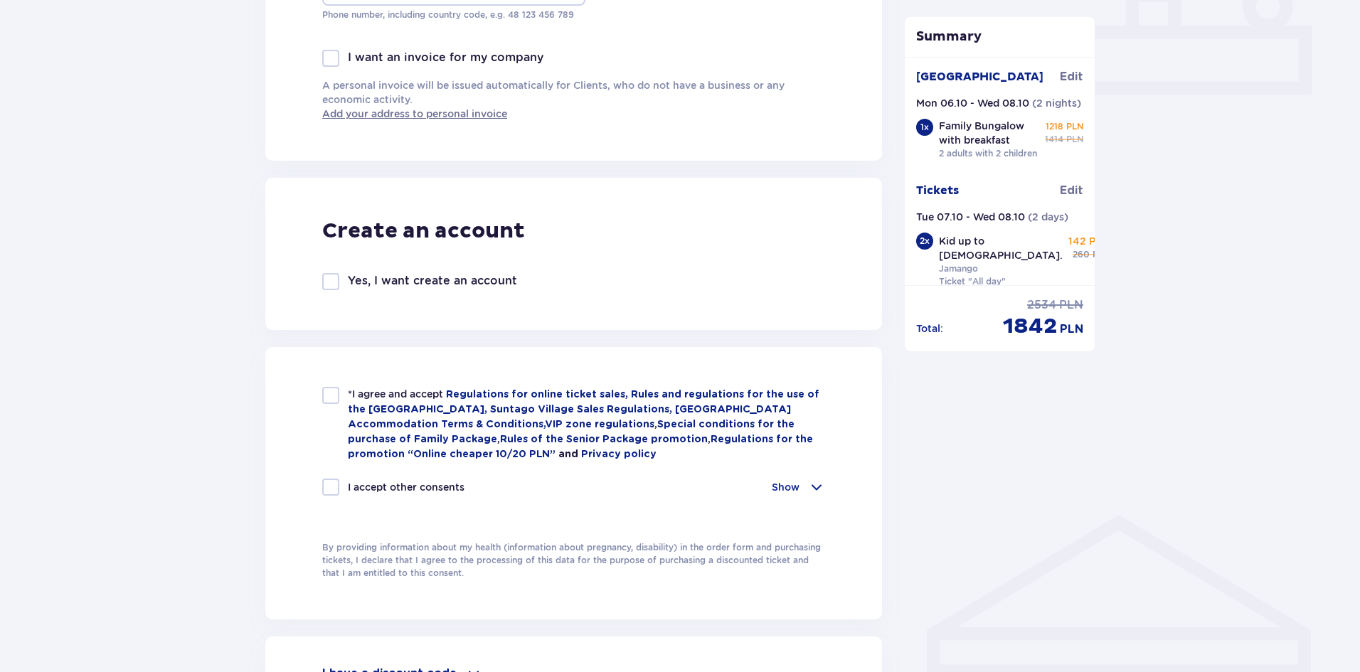
click at [351, 387] on p "*I agree and accept Regulations for online ticket sales, Rules and regulations …" at bounding box center [586, 424] width 477 height 75
click at [326, 391] on div at bounding box center [330, 395] width 17 height 17
checkbox input "true"
click at [333, 492] on div at bounding box center [330, 487] width 17 height 17
checkbox input "true"
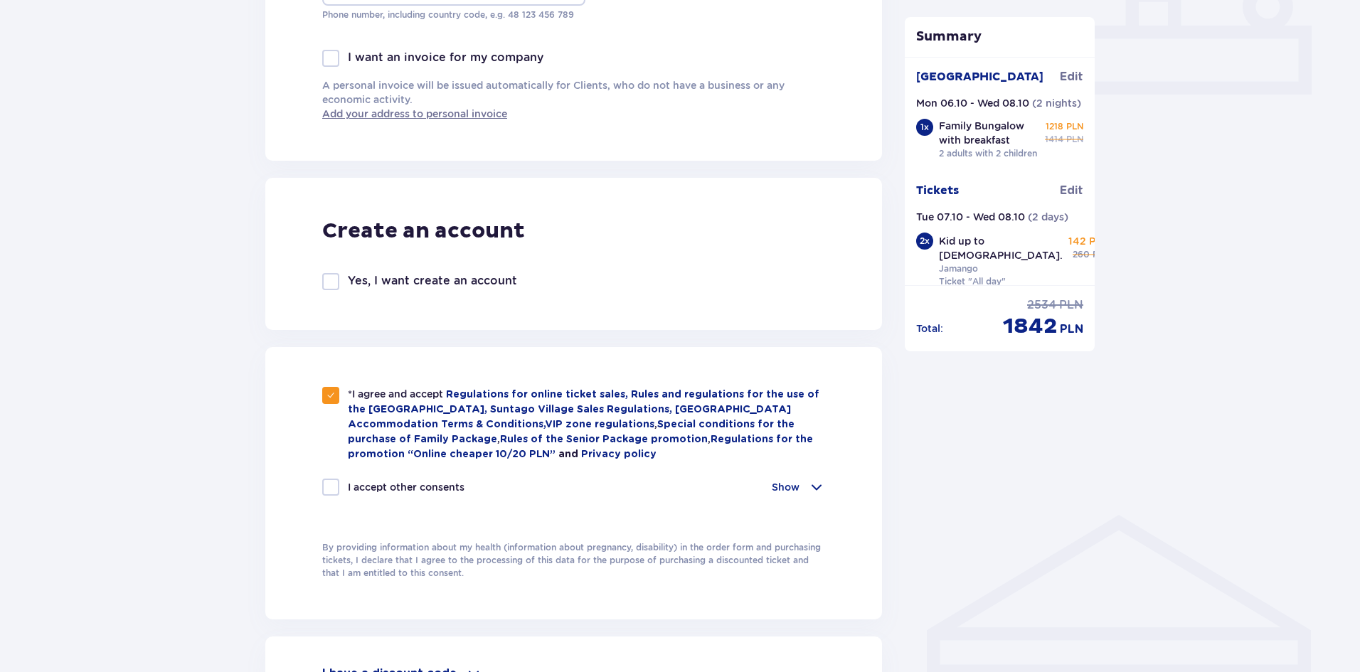
checkbox input "true"
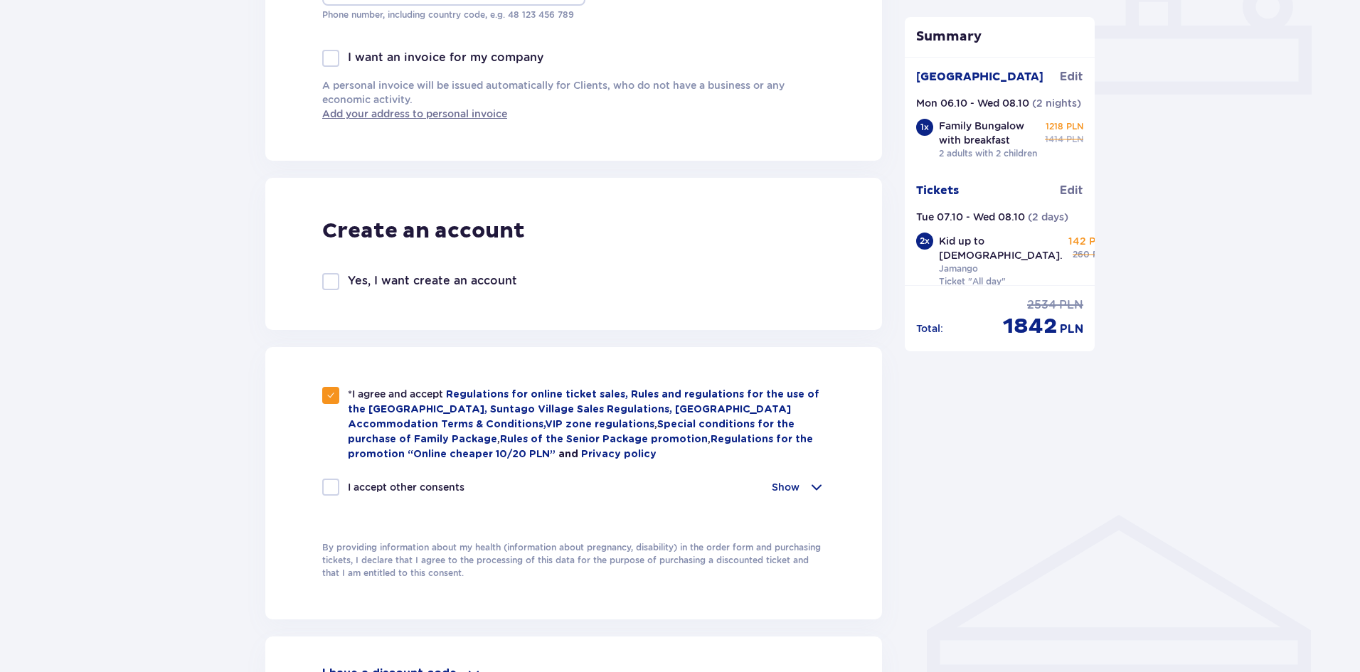
checkbox input "true"
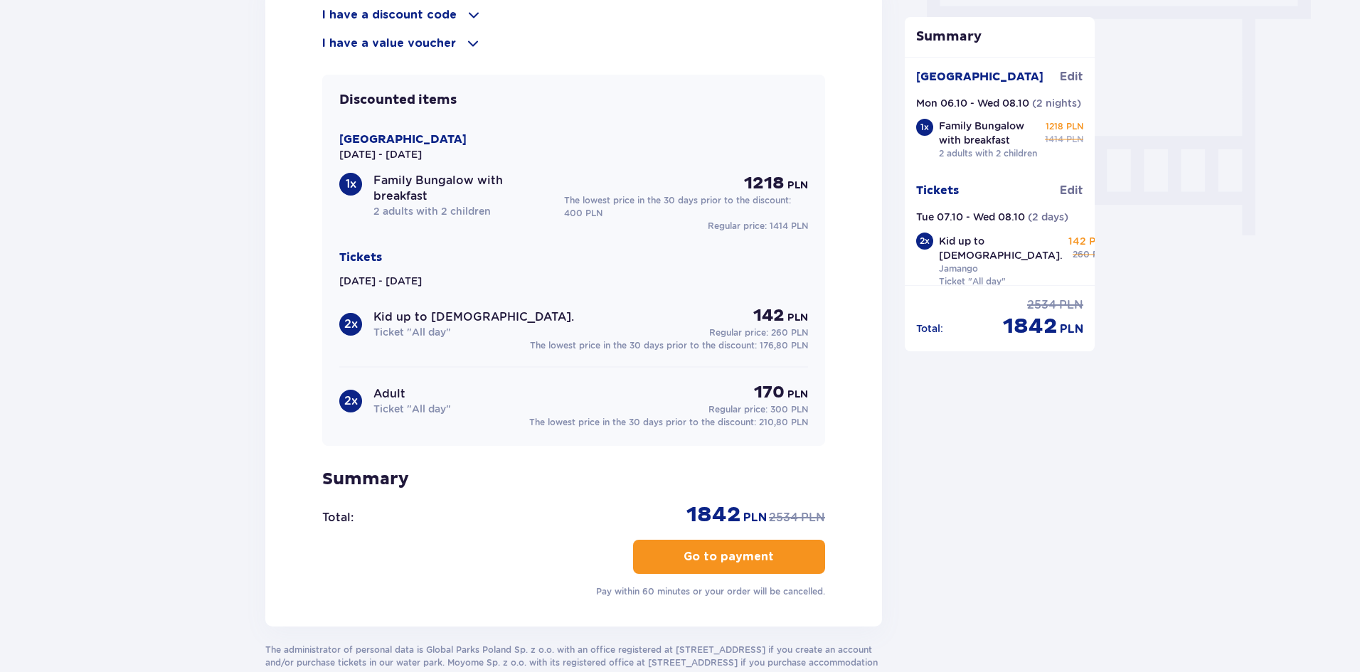
scroll to position [1406, 0]
